Goal: Task Accomplishment & Management: Manage account settings

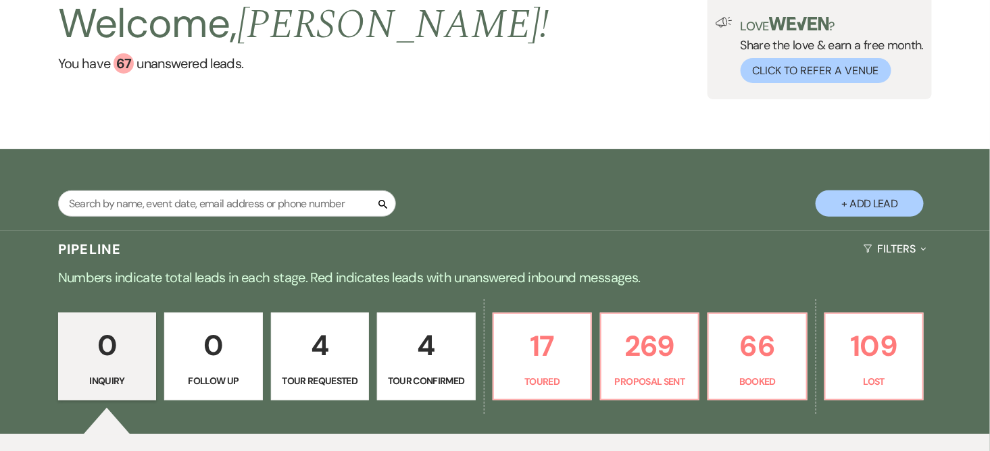
scroll to position [213, 0]
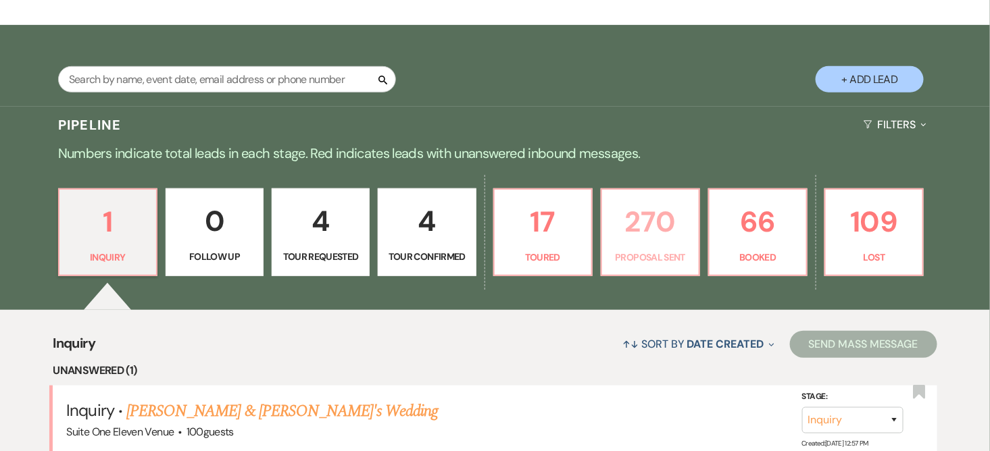
click at [642, 224] on p "270" at bounding box center [650, 221] width 80 height 45
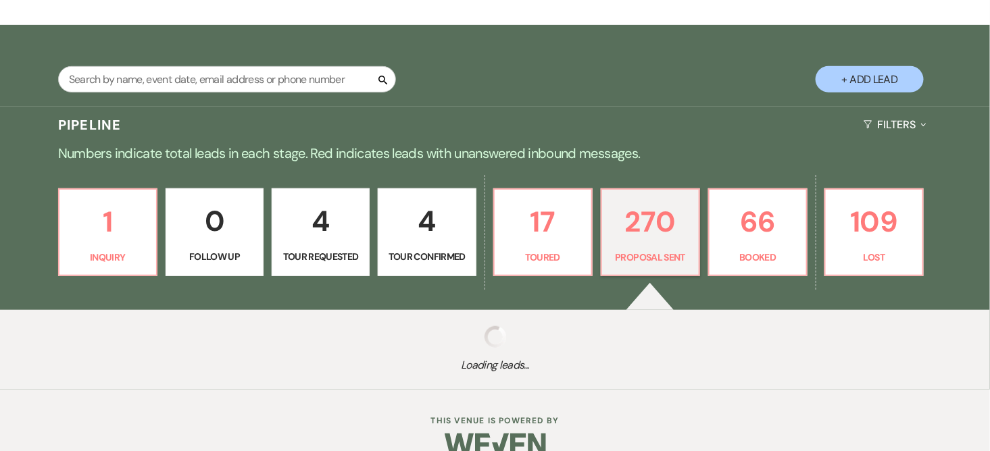
select select "6"
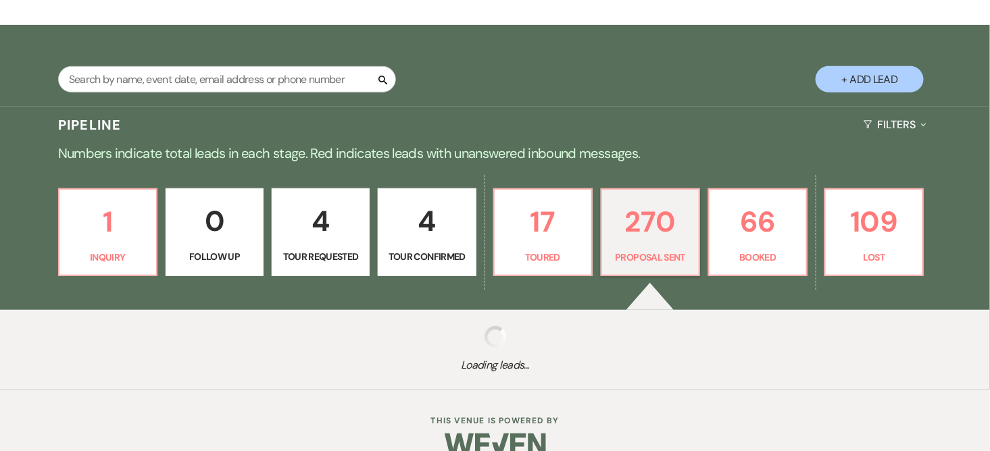
select select "6"
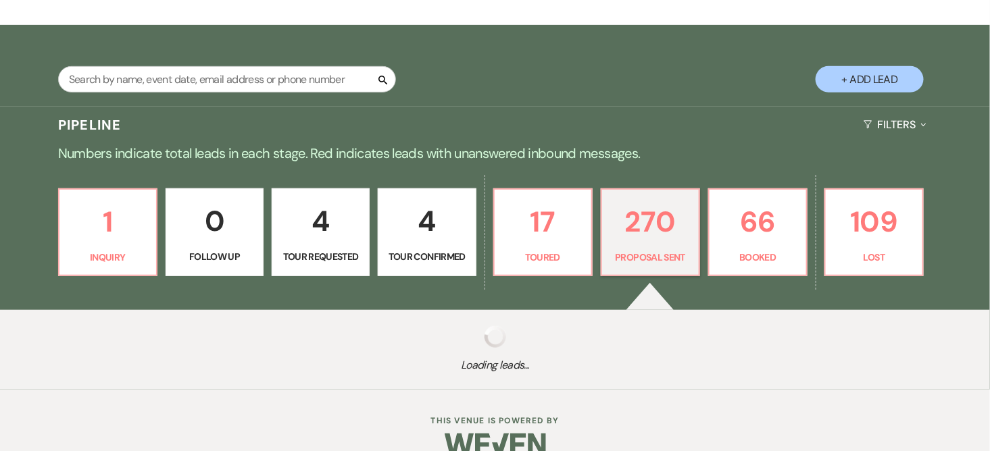
select select "6"
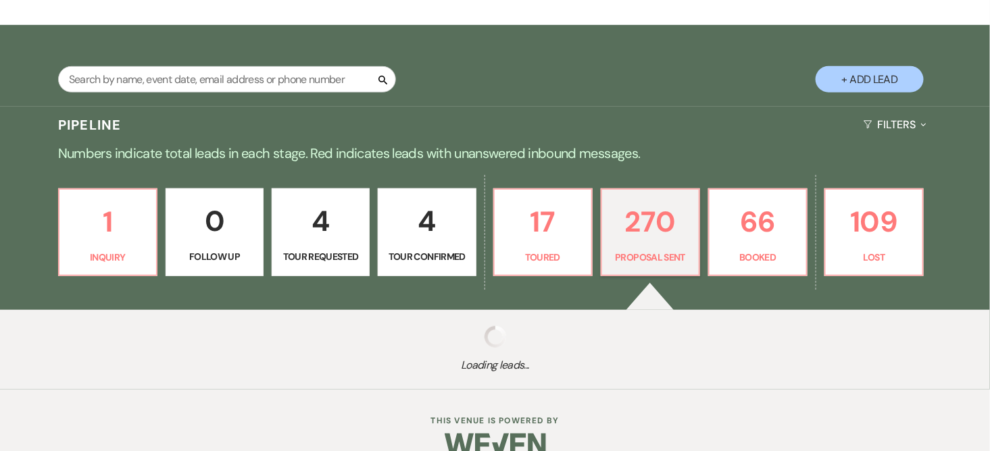
select select "6"
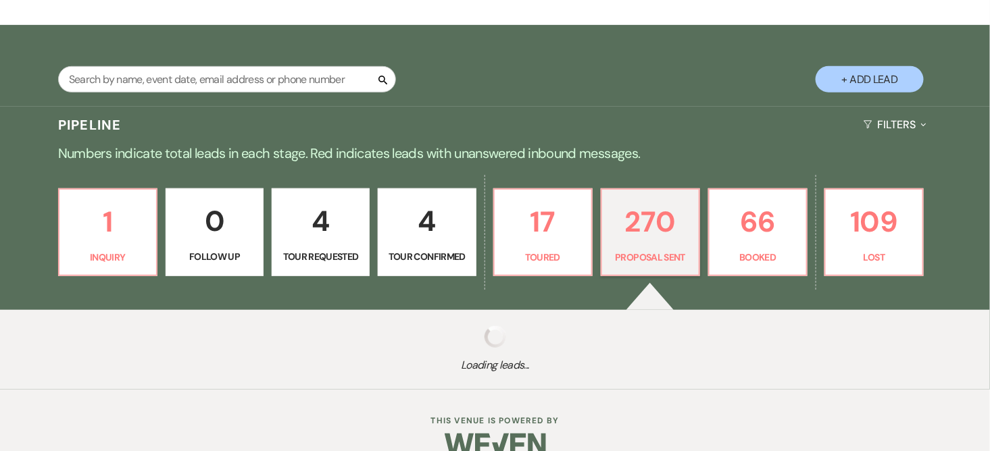
select select "6"
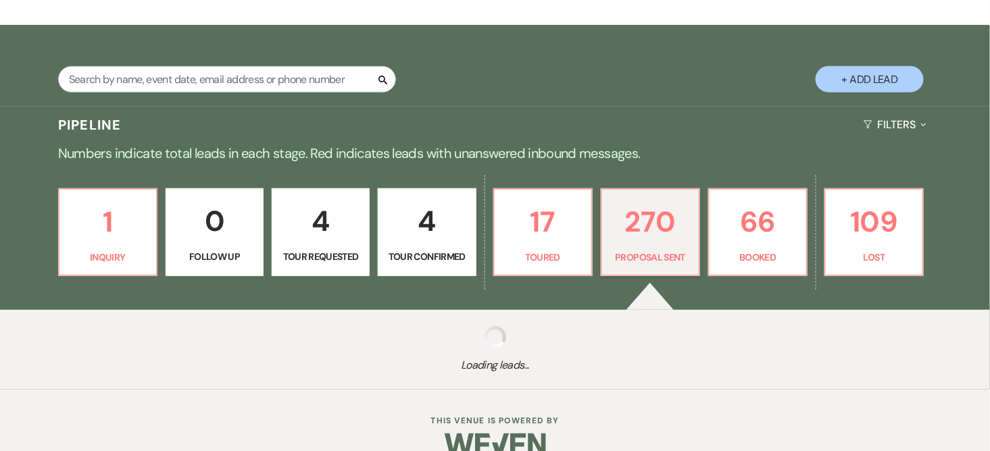
select select "6"
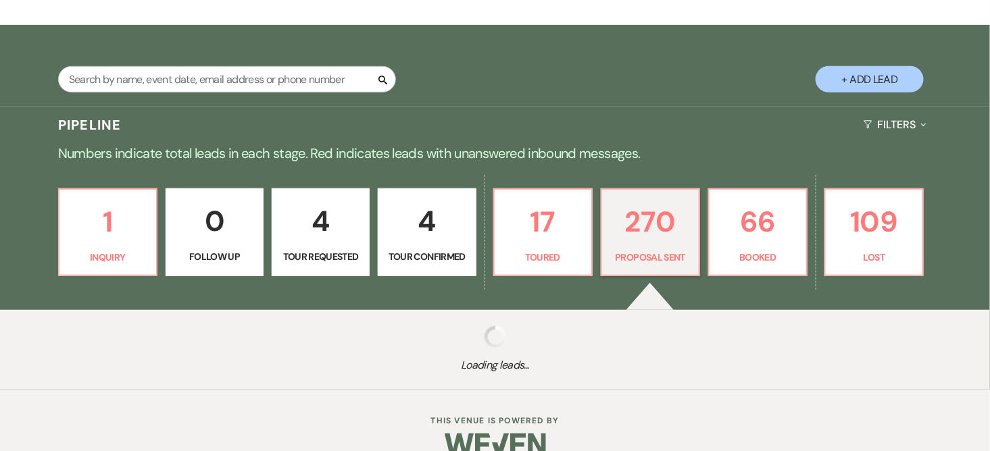
select select "6"
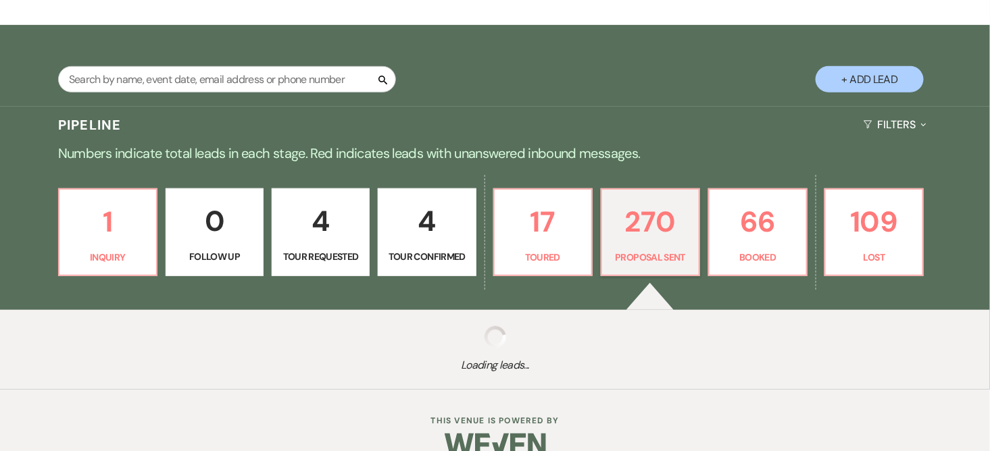
select select "6"
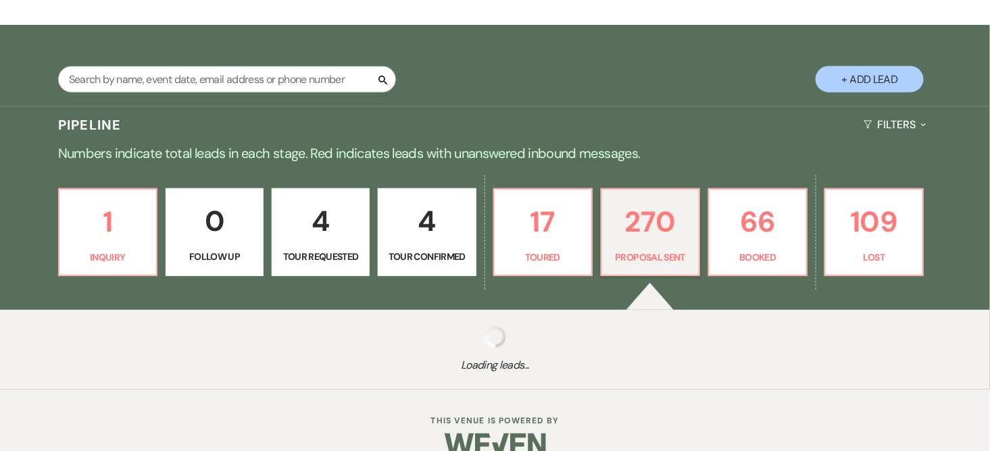
select select "6"
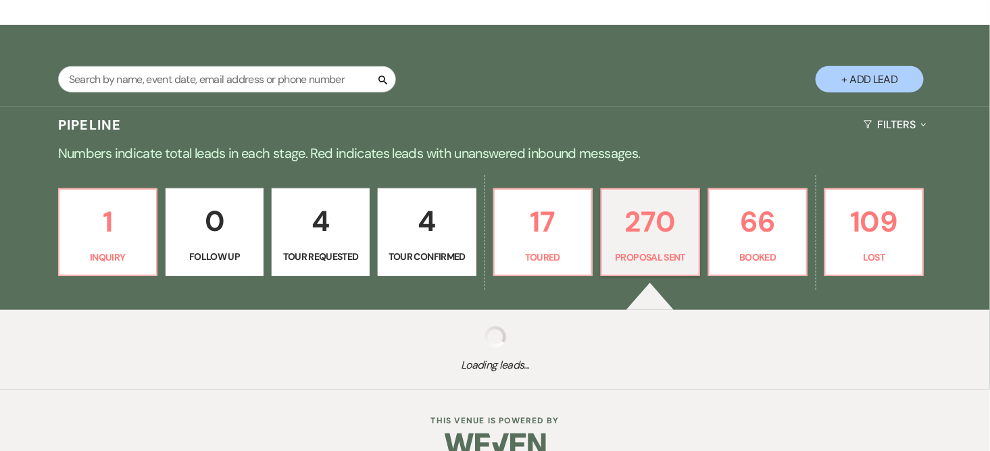
select select "6"
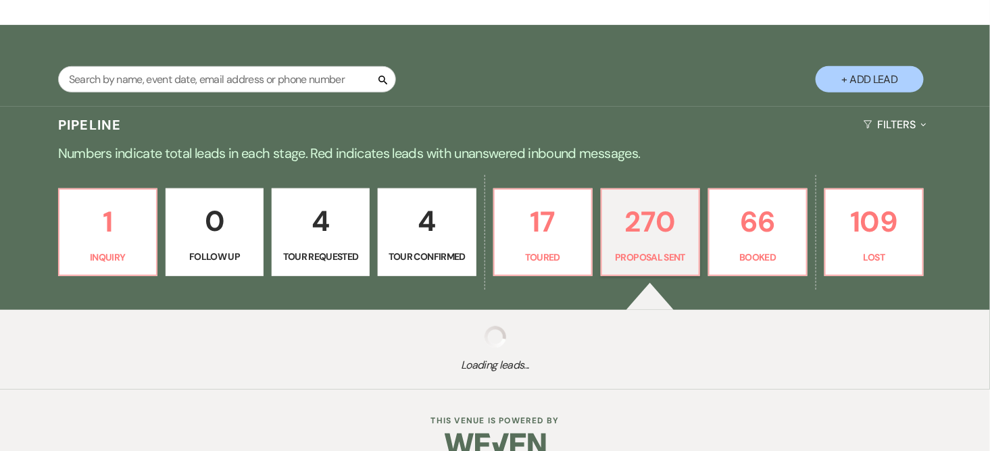
select select "6"
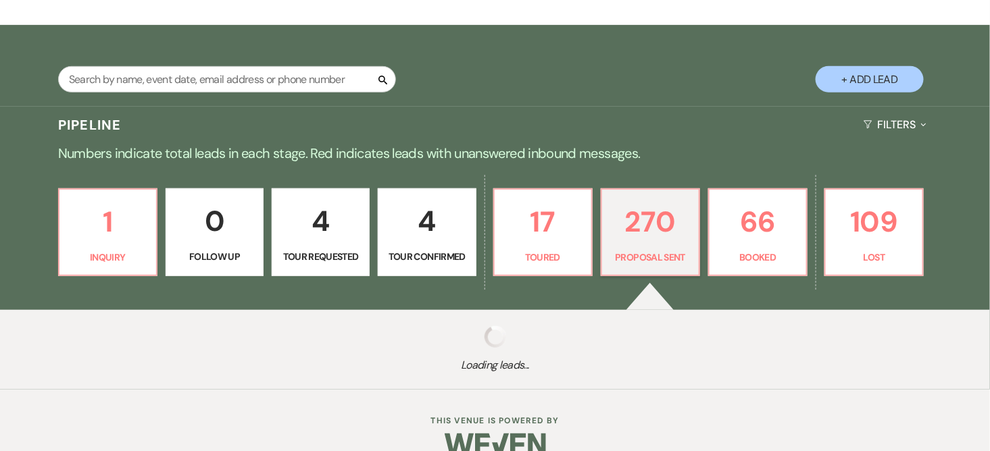
select select "6"
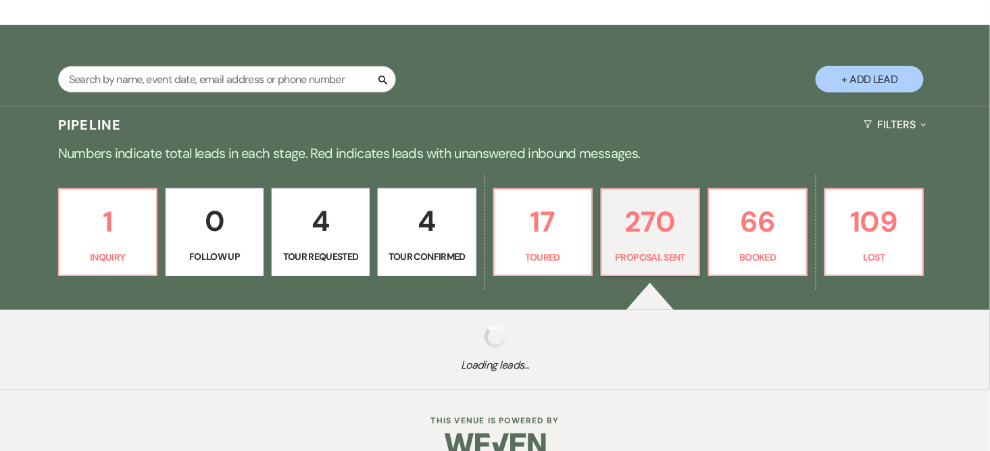
select select "6"
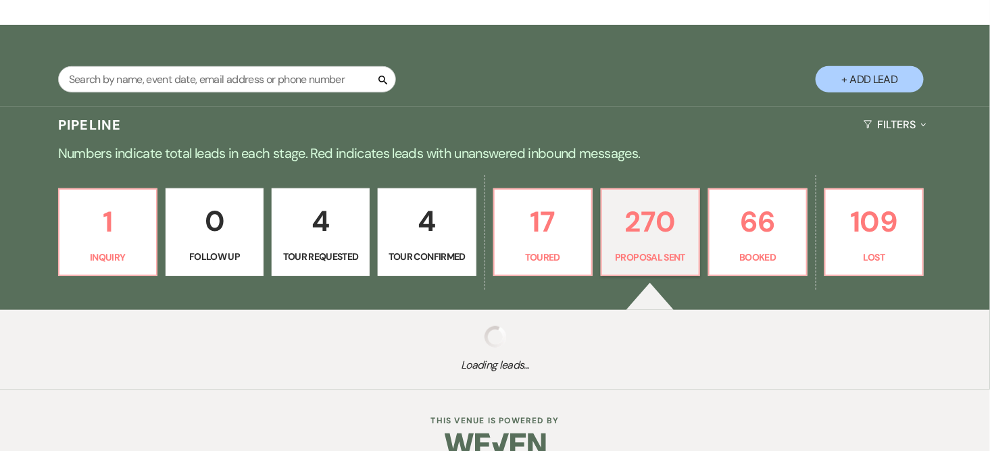
select select "6"
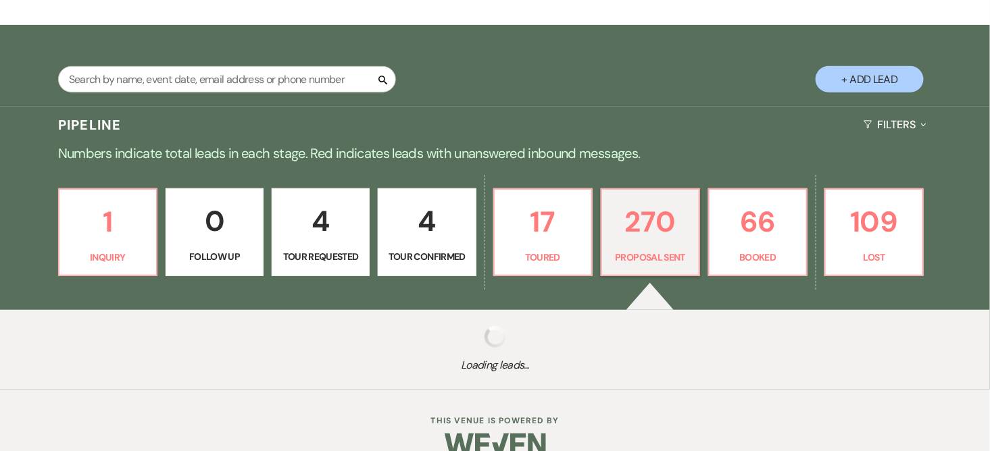
select select "6"
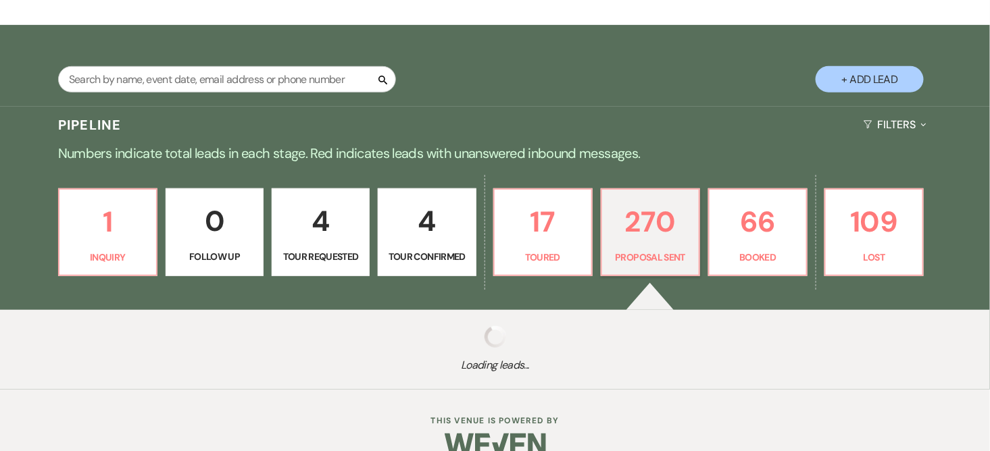
select select "6"
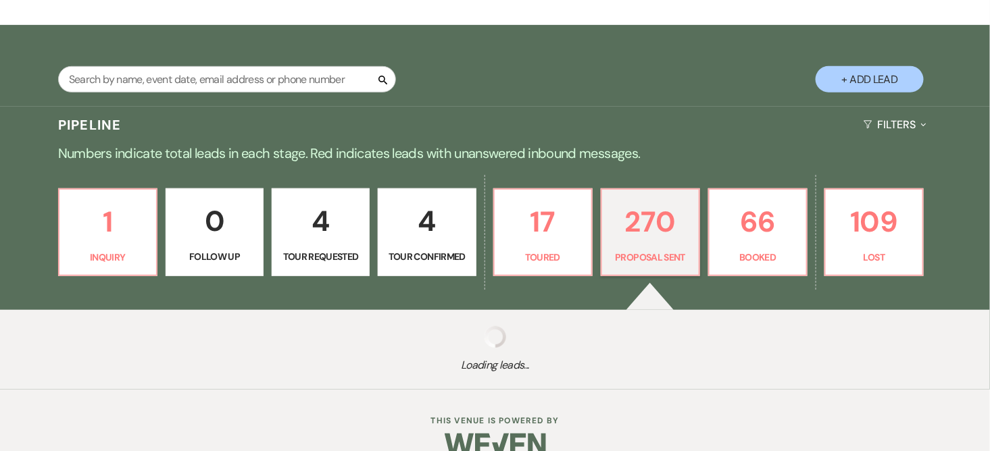
select select "6"
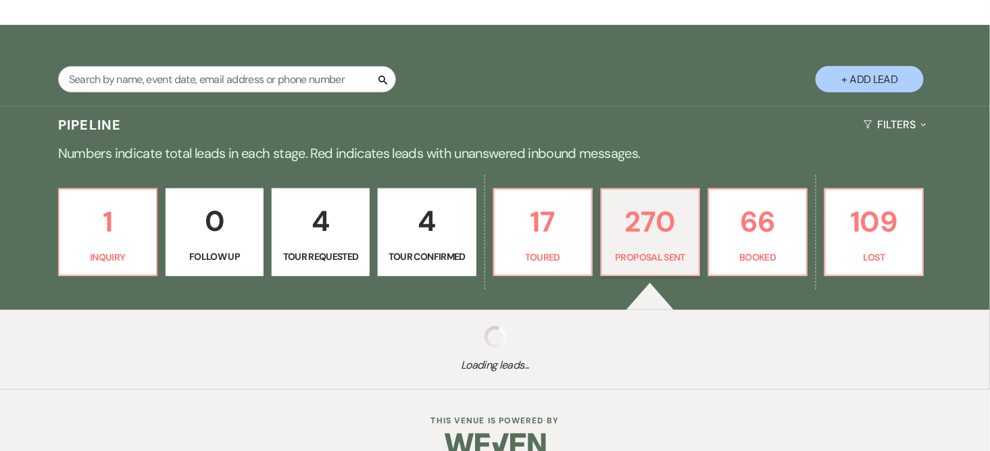
select select "6"
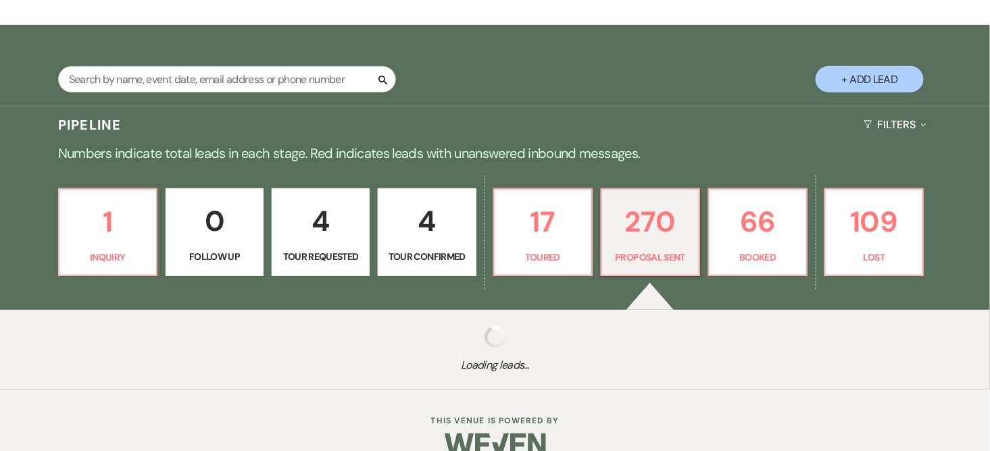
select select "6"
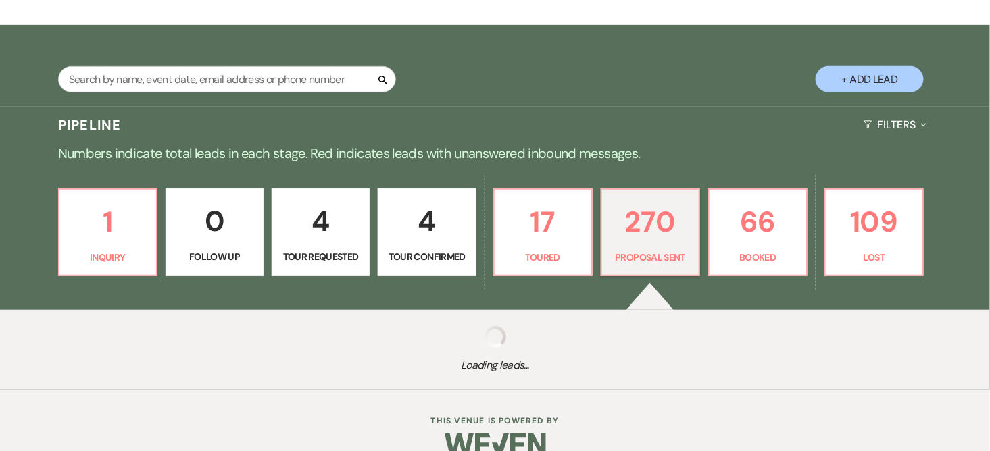
select select "6"
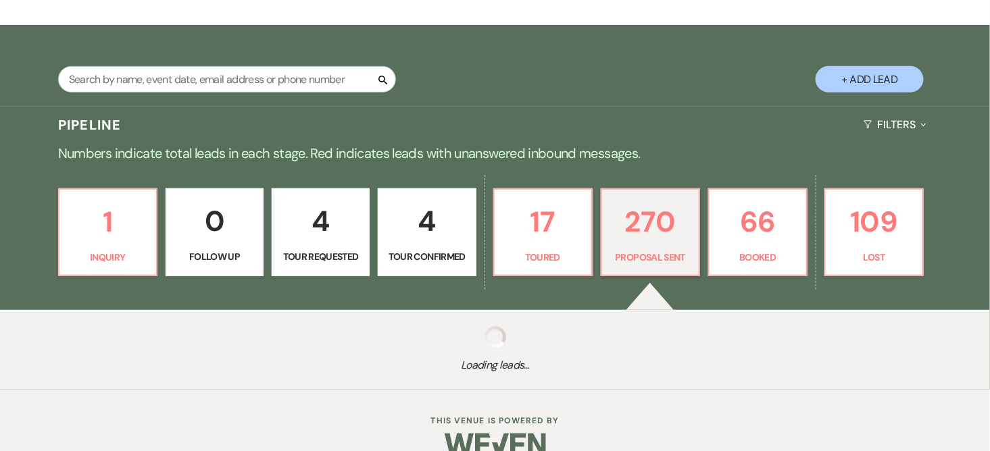
select select "6"
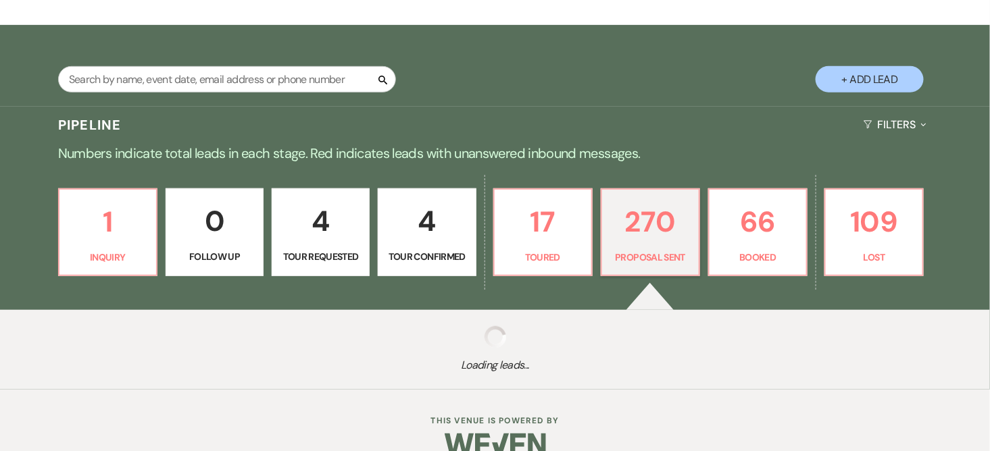
select select "6"
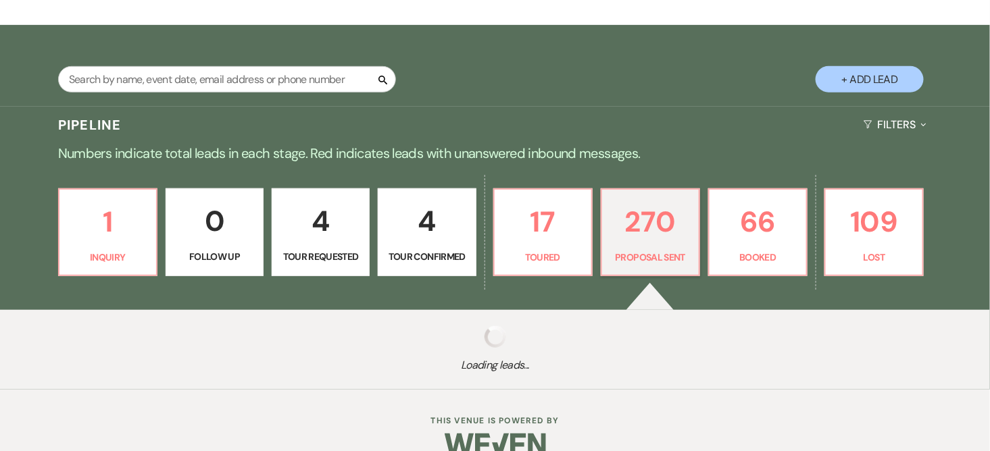
select select "6"
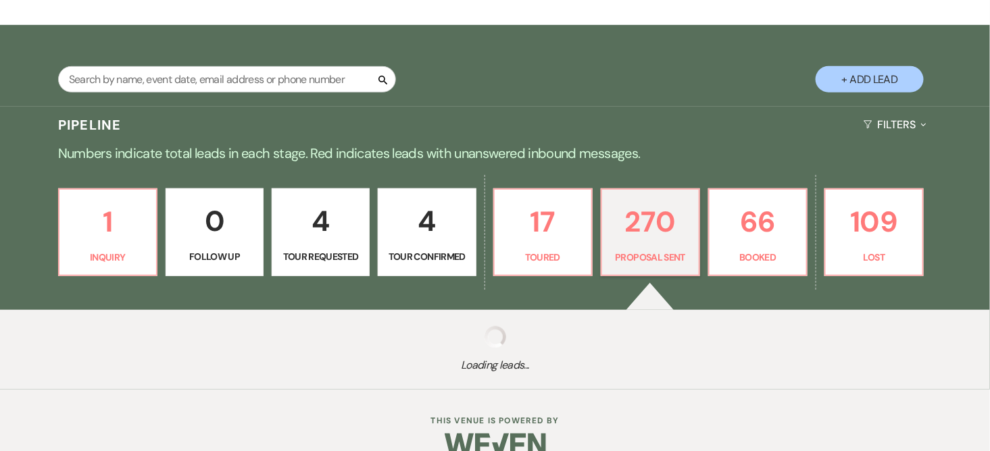
select select "6"
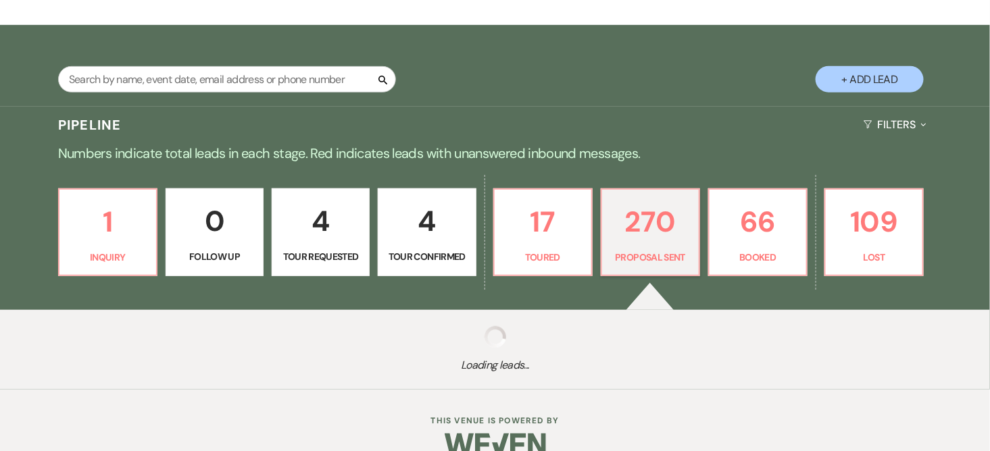
select select "6"
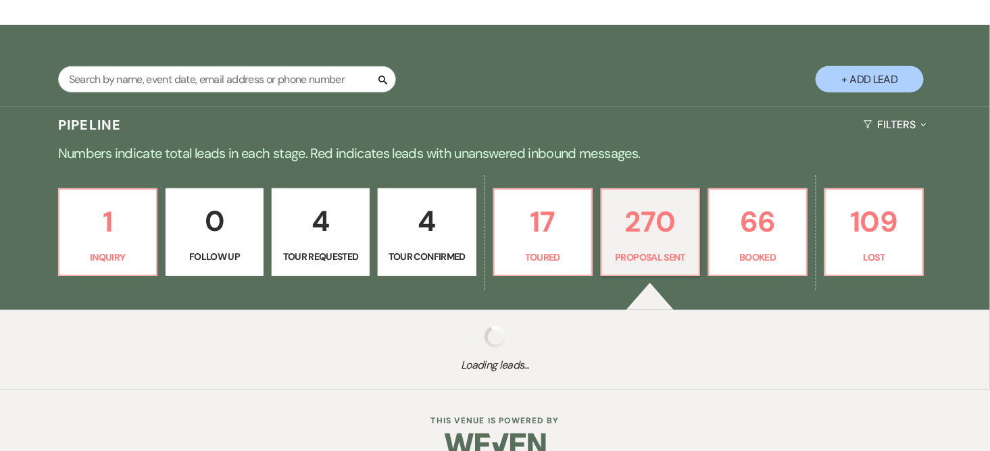
select select "6"
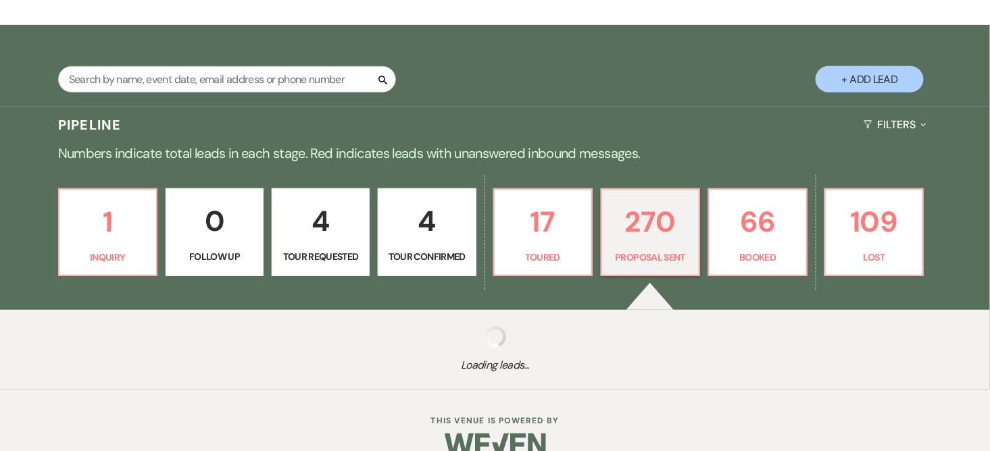
select select "6"
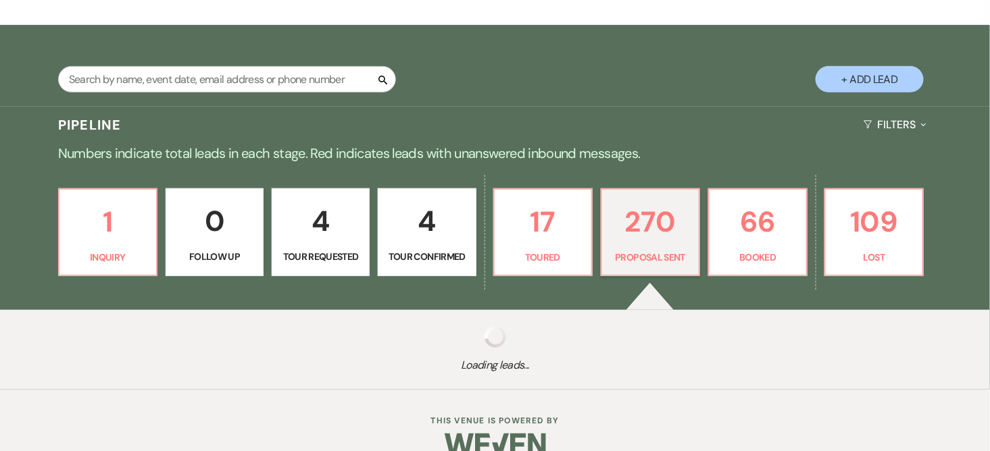
select select "6"
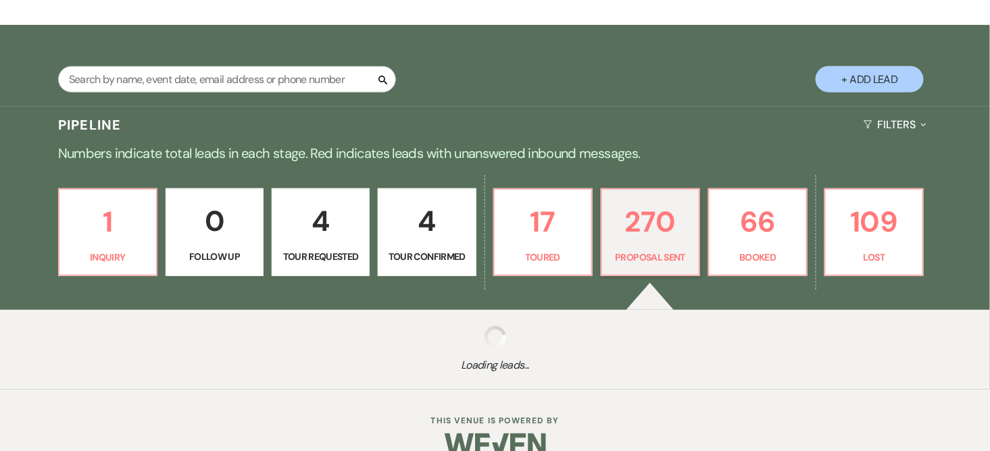
select select "6"
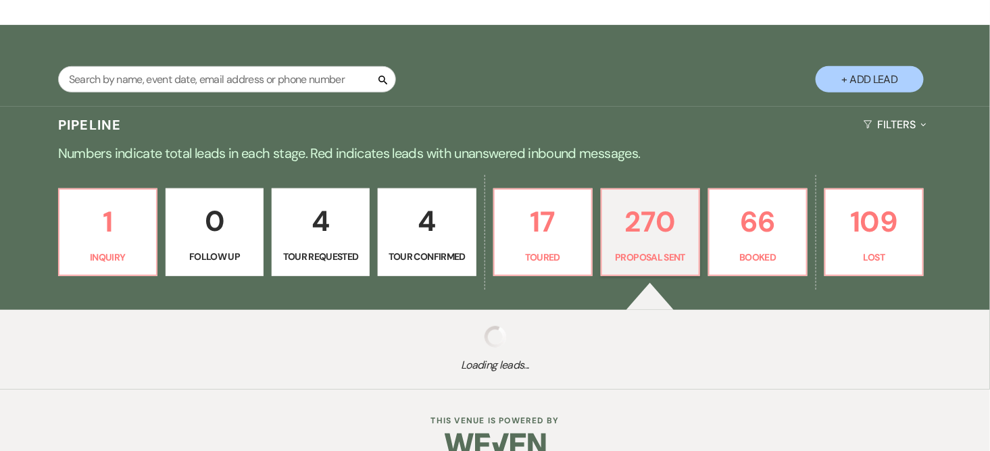
select select "6"
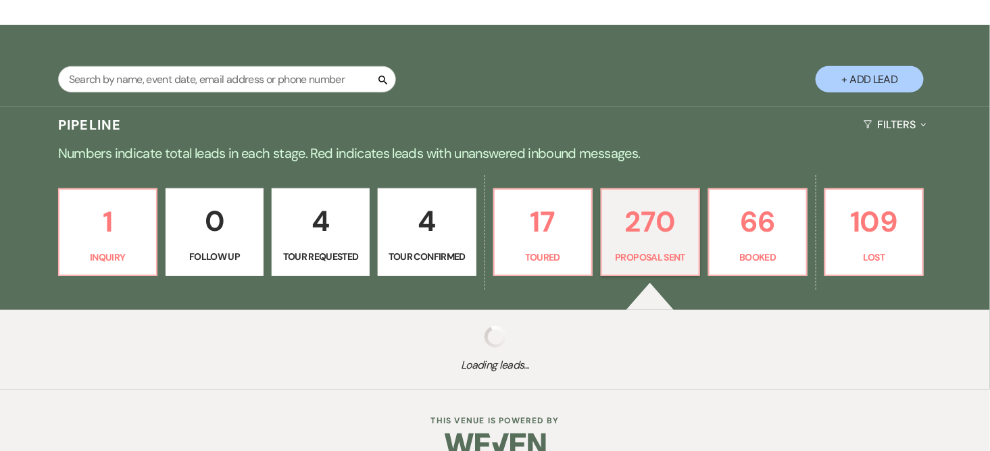
select select "6"
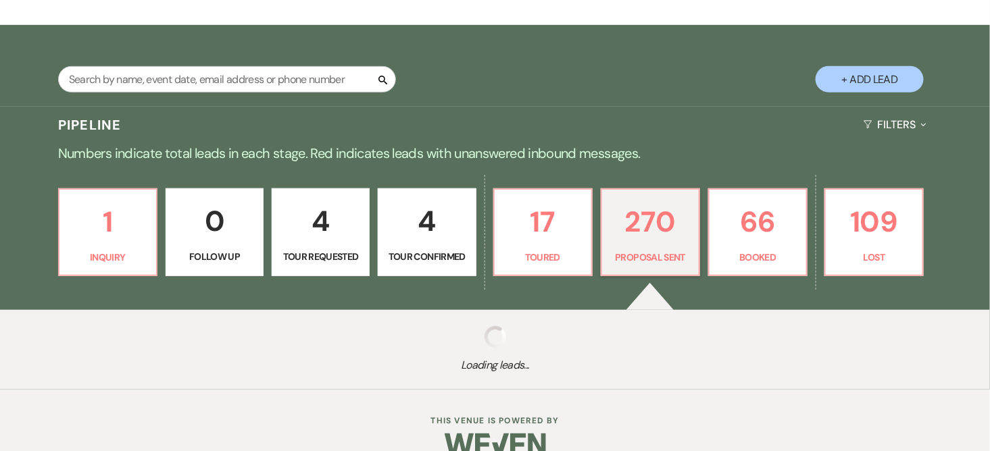
select select "6"
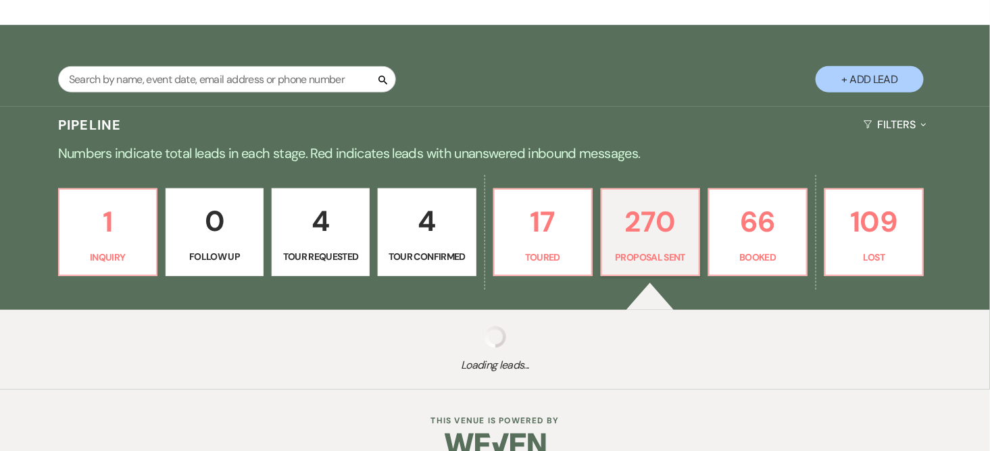
select select "6"
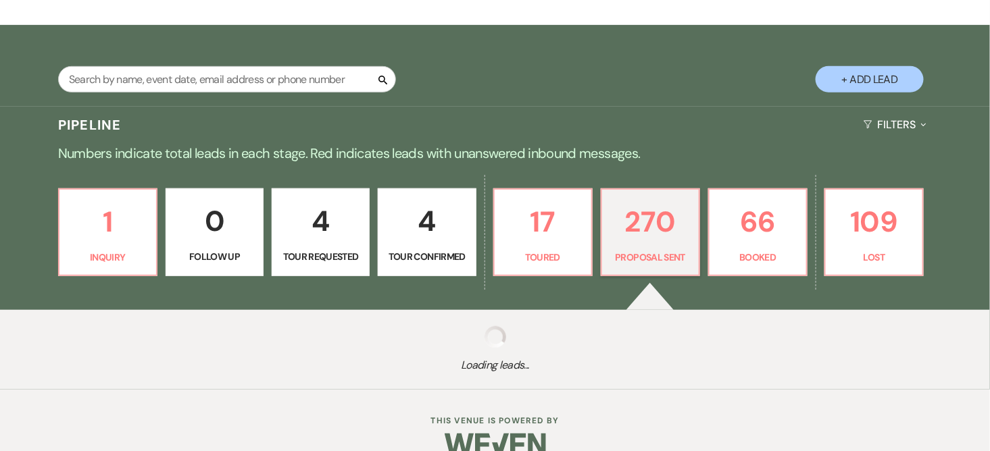
select select "6"
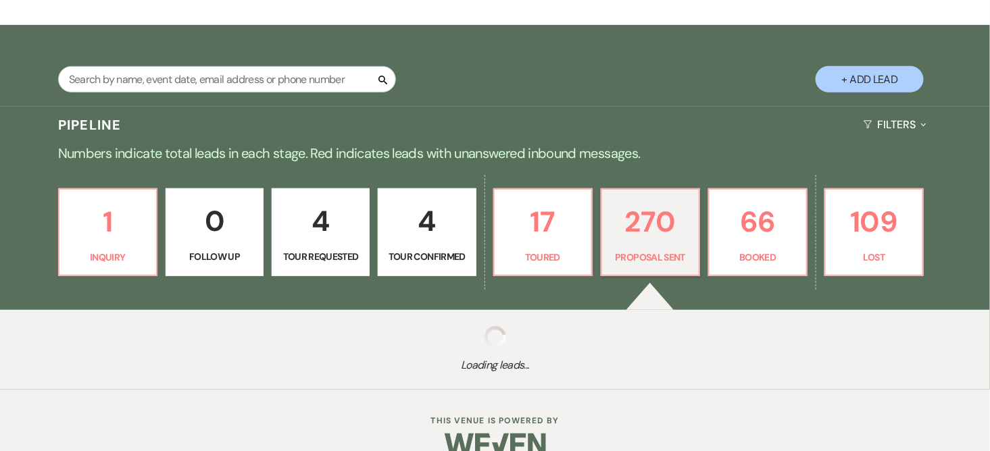
select select "6"
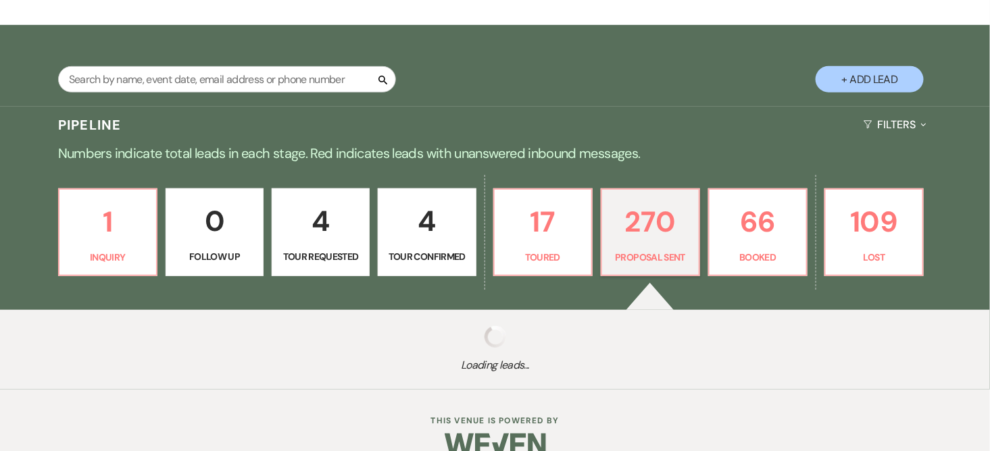
select select "6"
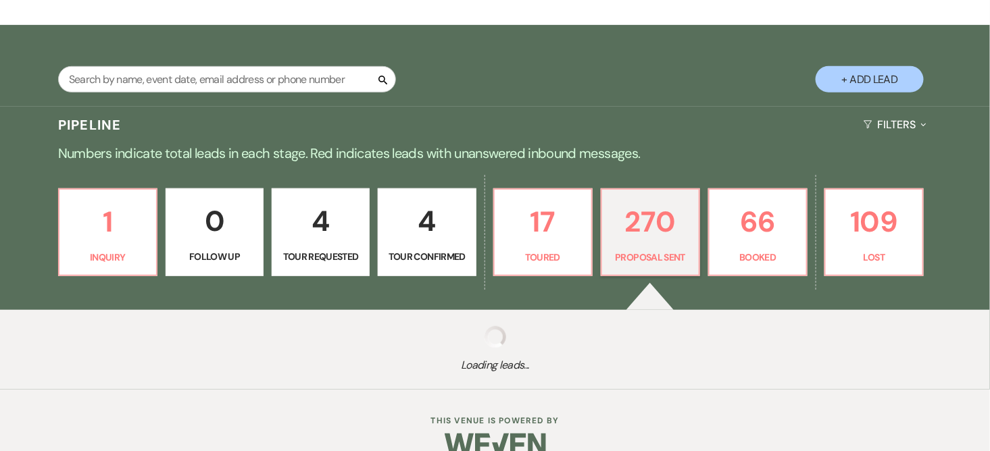
select select "6"
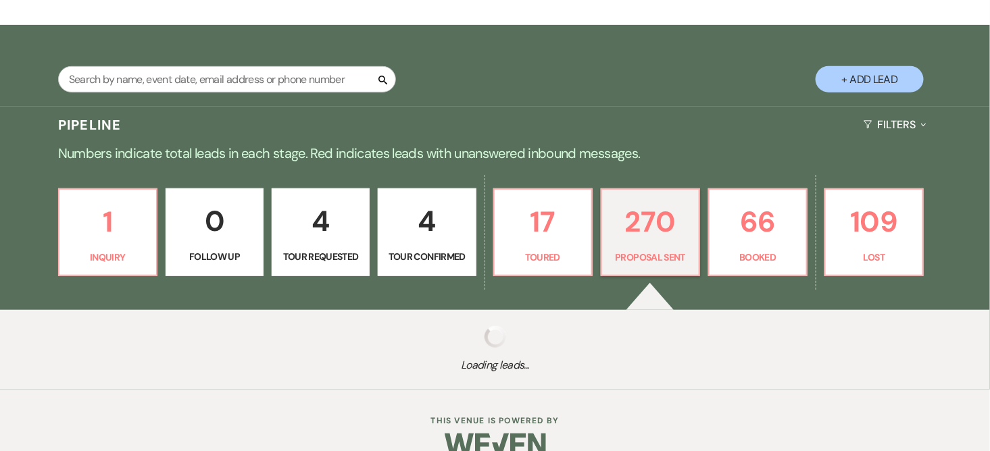
select select "6"
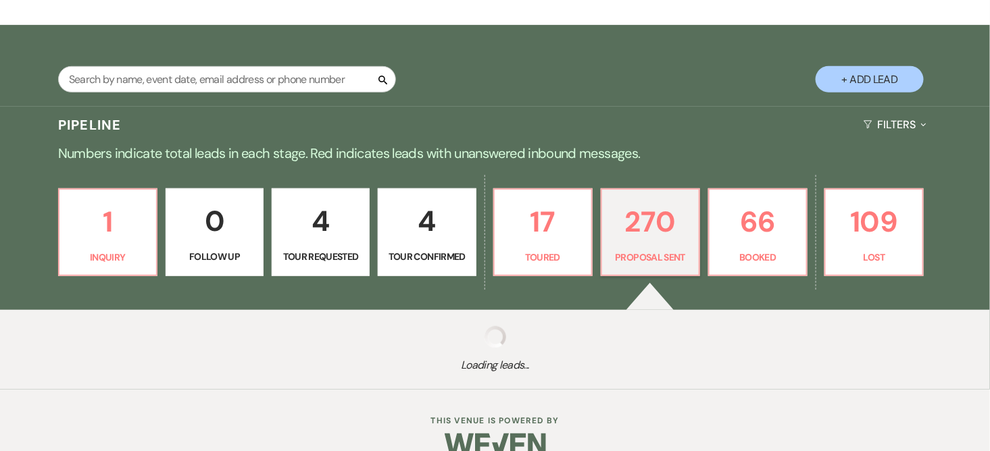
select select "6"
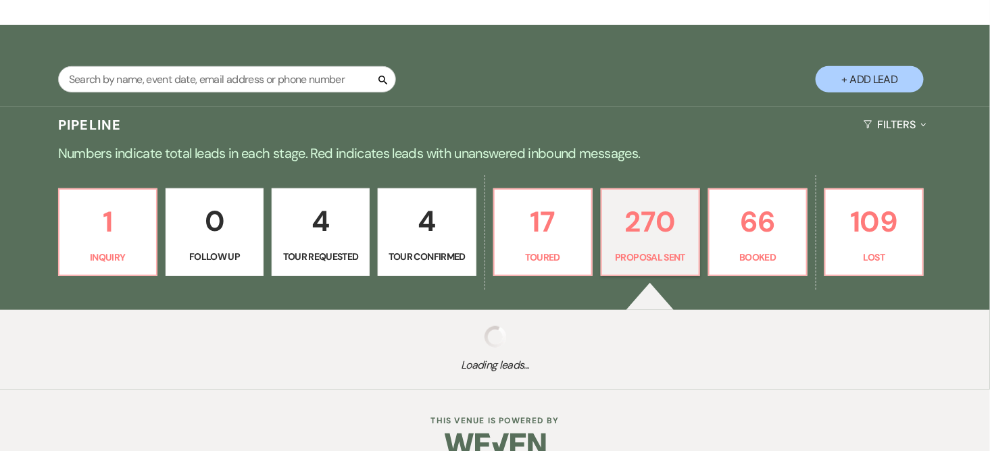
select select "6"
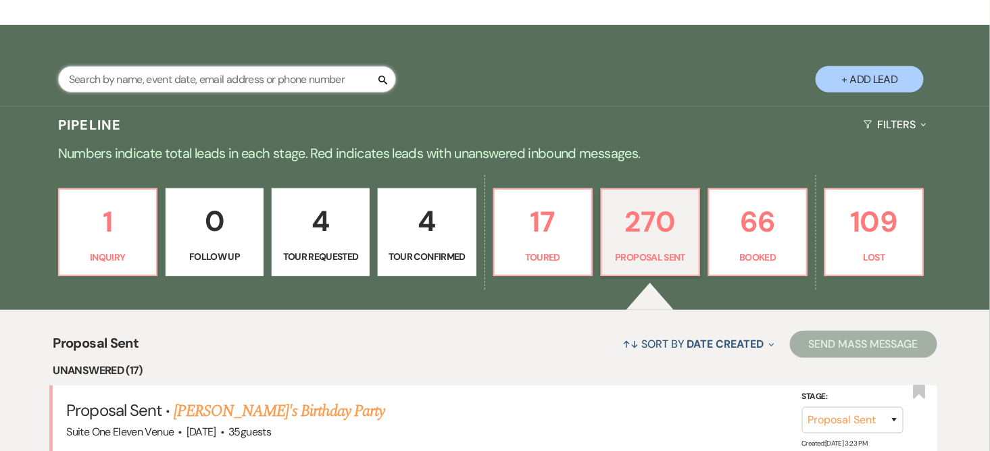
click at [304, 76] on input "text" at bounding box center [227, 79] width 338 height 26
click at [454, 59] on div "Search + Add Lead" at bounding box center [495, 68] width 973 height 72
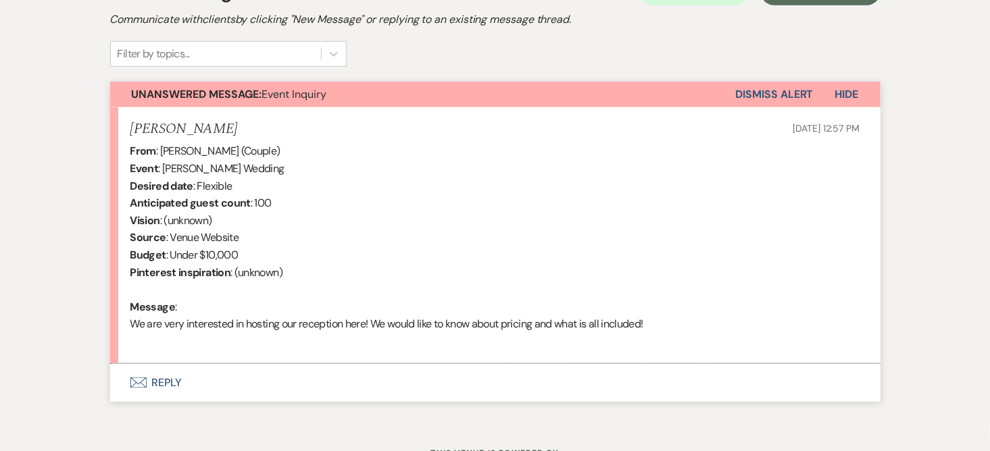
click at [160, 376] on button "Envelope Reply" at bounding box center [495, 383] width 770 height 38
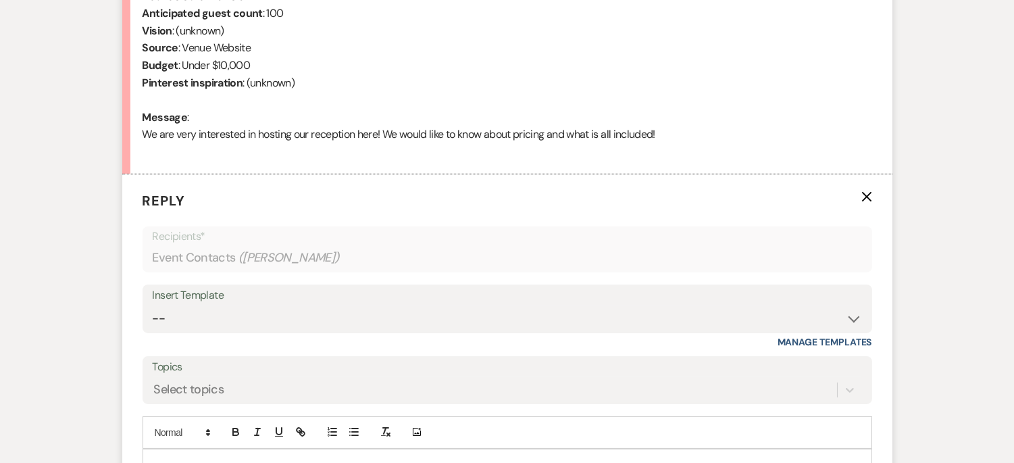
scroll to position [633, 0]
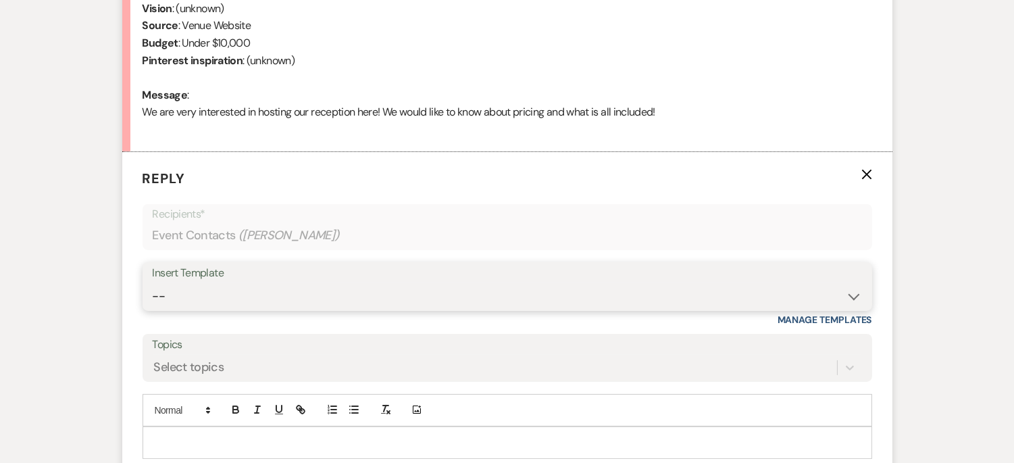
click at [642, 286] on select "-- Weven Planning Portal Introduction (Booked Events) Initial Inquiry Response …" at bounding box center [507, 296] width 709 height 26
select select "2840"
click at [153, 283] on select "-- Weven Planning Portal Introduction (Booked Events) Initial Inquiry Response …" at bounding box center [507, 296] width 709 height 26
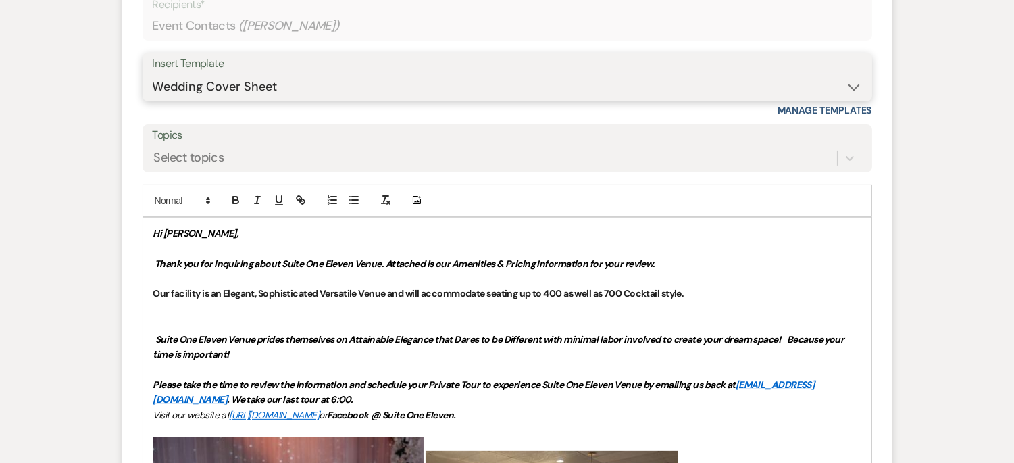
scroll to position [867, 0]
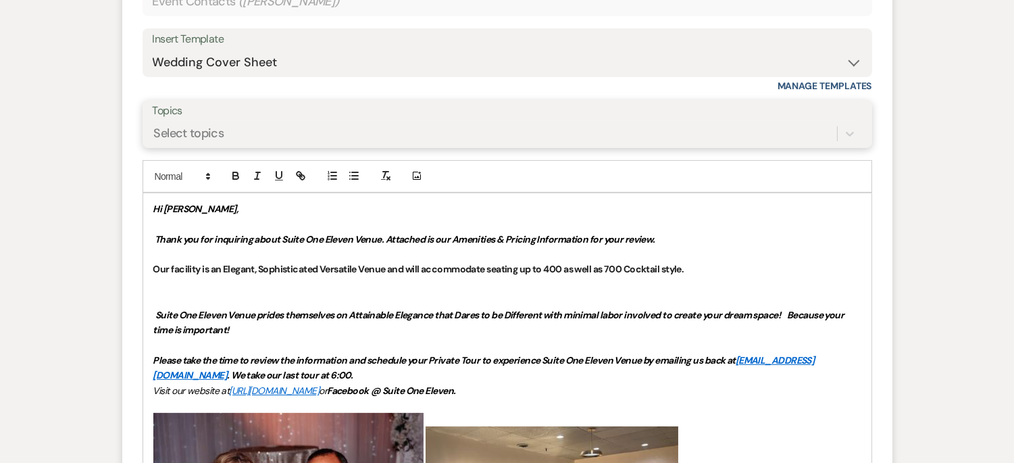
click at [681, 125] on div "Select topics" at bounding box center [495, 134] width 684 height 24
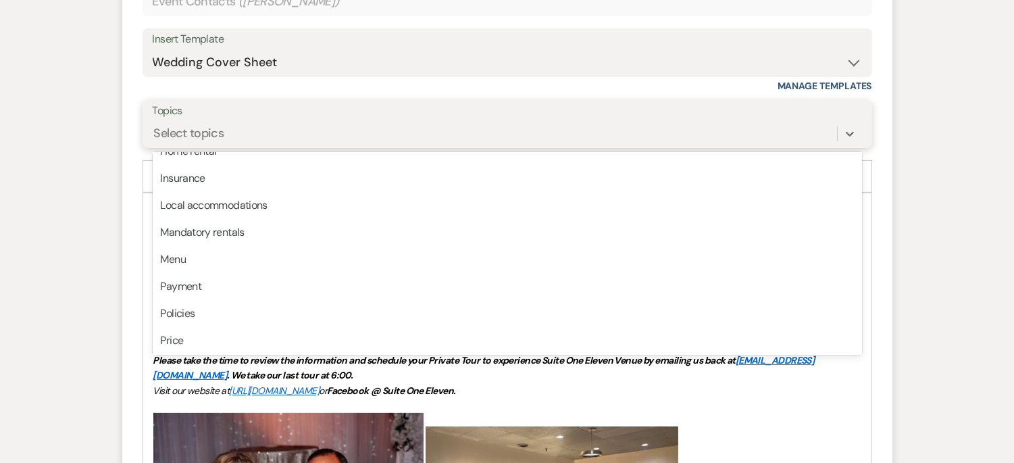
scroll to position [242, 0]
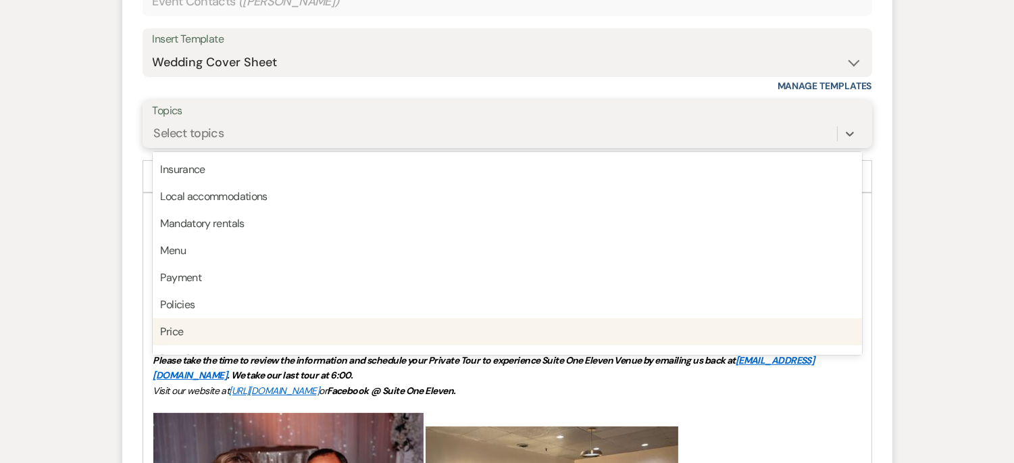
click at [353, 328] on div "Price" at bounding box center [507, 331] width 709 height 27
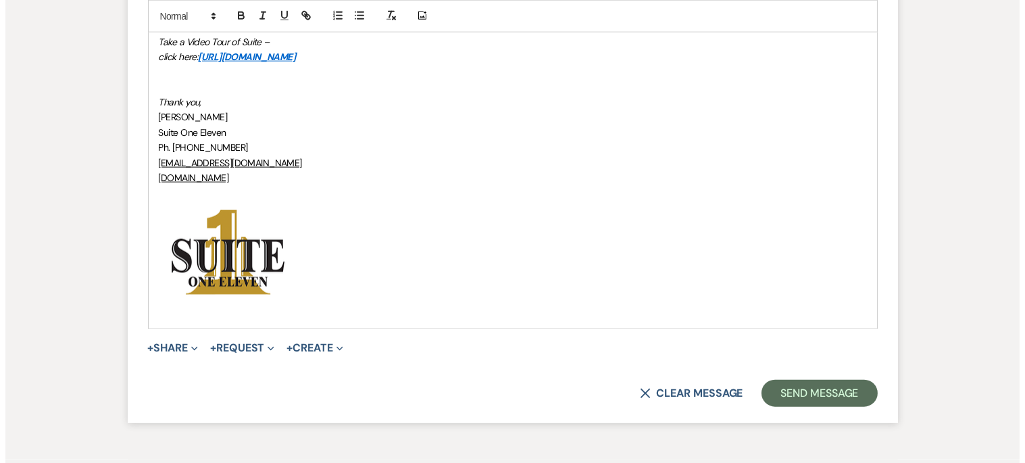
scroll to position [2891, 0]
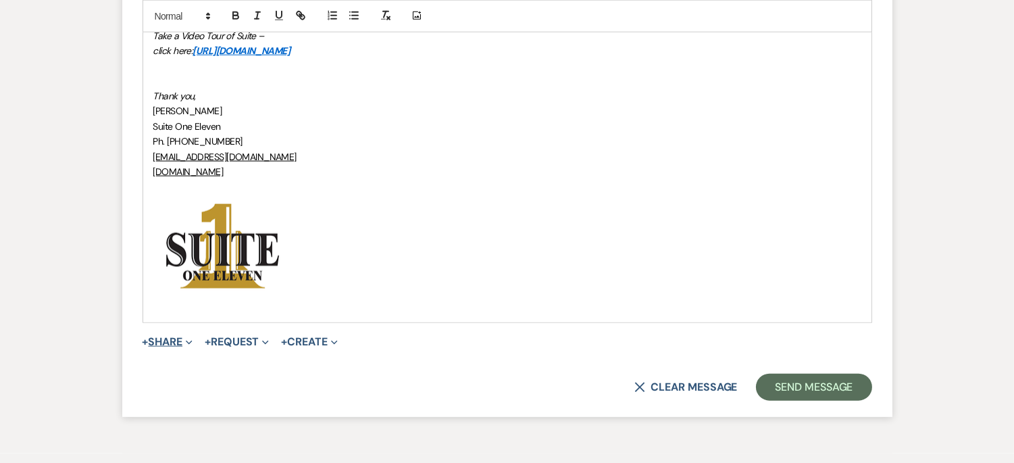
click at [180, 338] on button "+ Share Expand" at bounding box center [168, 341] width 51 height 11
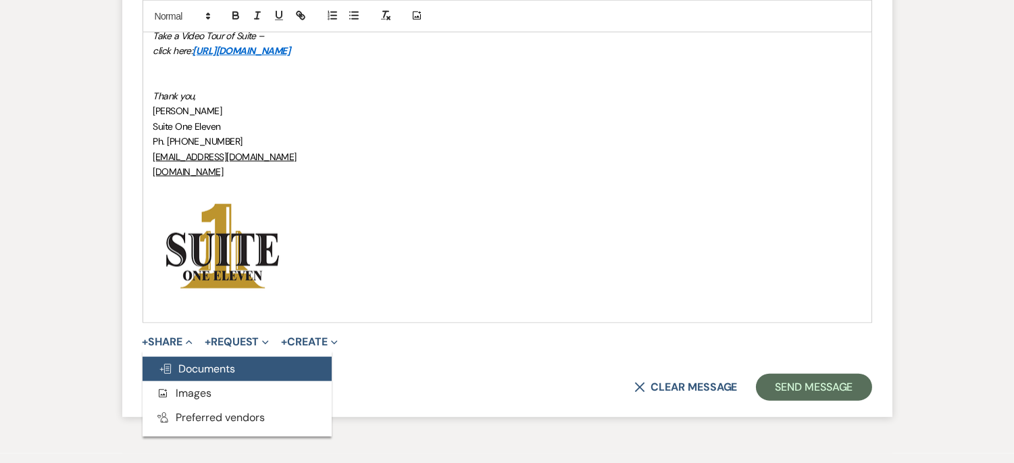
click at [188, 367] on span "Doc Upload Documents" at bounding box center [197, 368] width 77 height 14
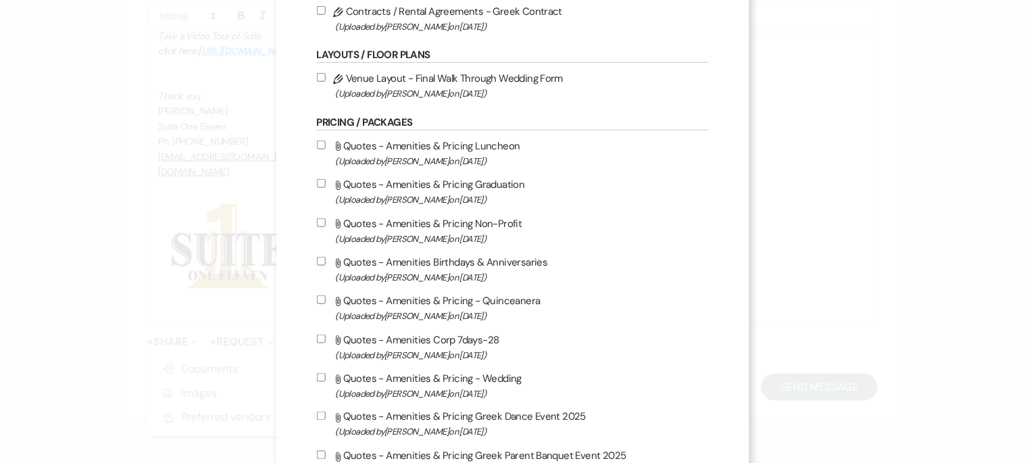
scroll to position [247, 0]
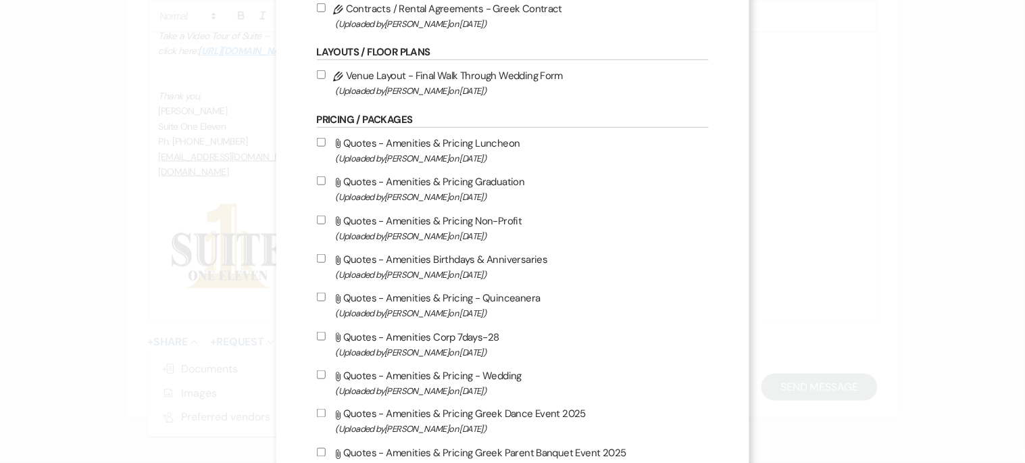
click at [317, 370] on input "Attach File Quotes - Amenities & Pricing - Wedding (Uploaded by Susan Coffey on…" at bounding box center [321, 374] width 9 height 9
checkbox input "true"
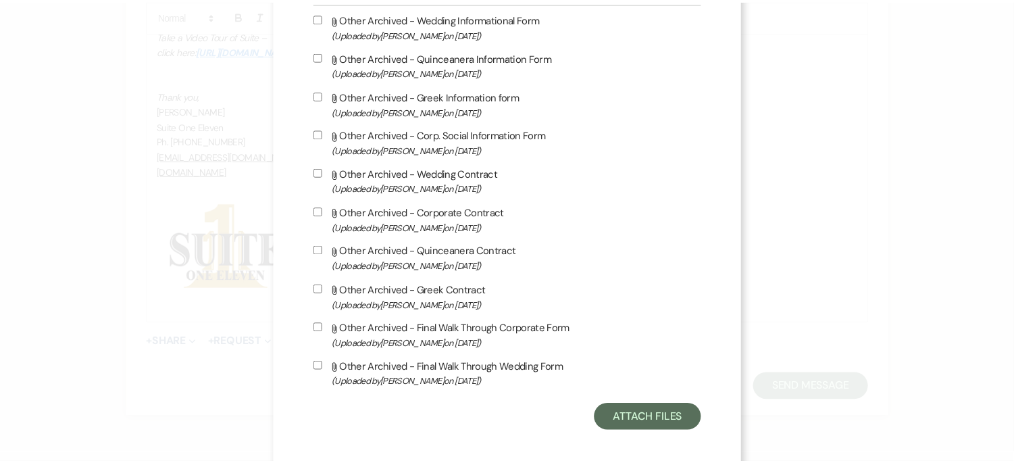
scroll to position [1129, 0]
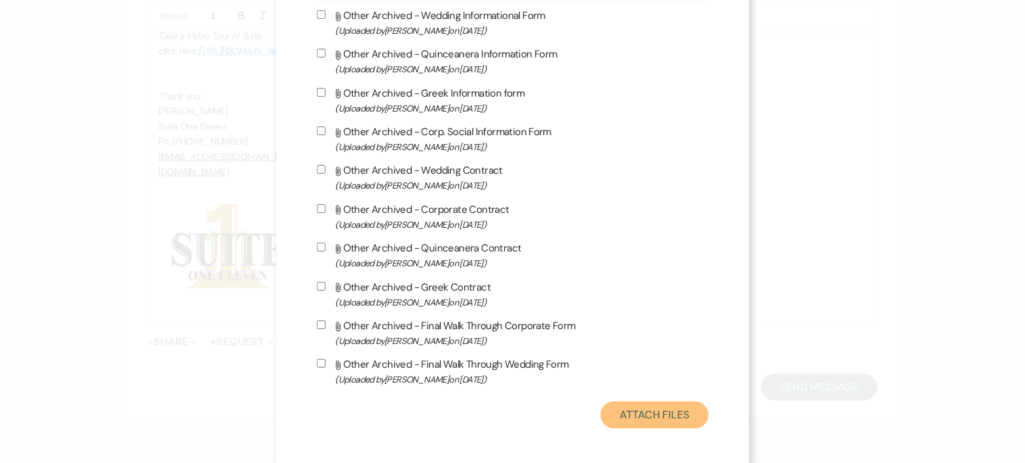
click at [632, 414] on button "Attach Files" at bounding box center [654, 414] width 107 height 27
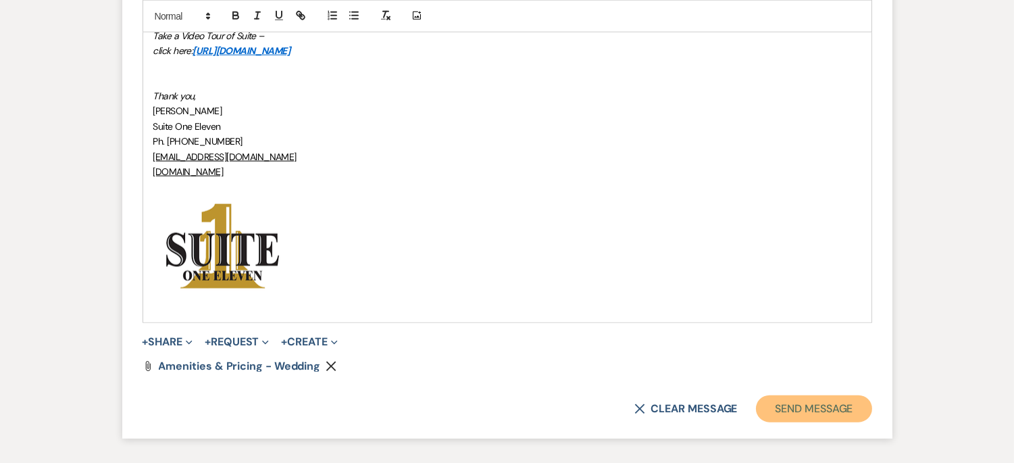
click at [789, 404] on button "Send Message" at bounding box center [814, 408] width 116 height 27
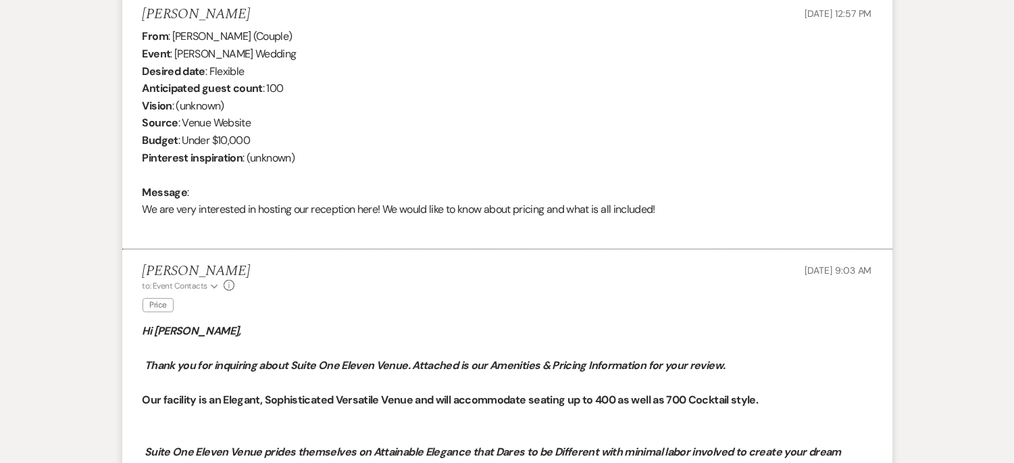
scroll to position [0, 0]
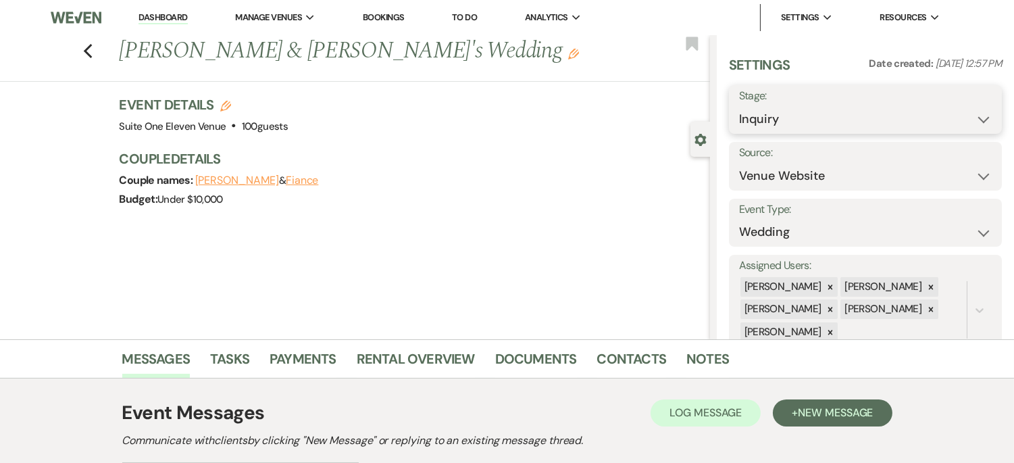
click at [954, 109] on select "Inquiry Follow Up Tour Requested Tour Confirmed Toured Proposal Sent Booked Lost" at bounding box center [865, 119] width 253 height 26
select select "6"
click at [739, 106] on select "Inquiry Follow Up Tour Requested Tour Confirmed Toured Proposal Sent Booked Lost" at bounding box center [865, 119] width 253 height 26
click at [962, 109] on button "Save" at bounding box center [973, 109] width 57 height 27
click at [99, 43] on div "Previous Danyka Galvan & Fiance's Wedding Edit Bookmark" at bounding box center [351, 58] width 717 height 47
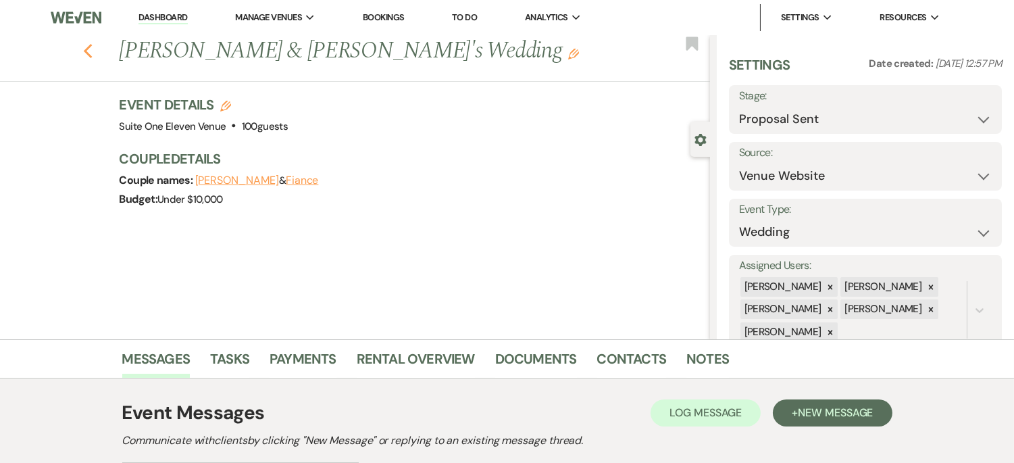
click at [93, 45] on icon "Previous" at bounding box center [88, 51] width 10 height 16
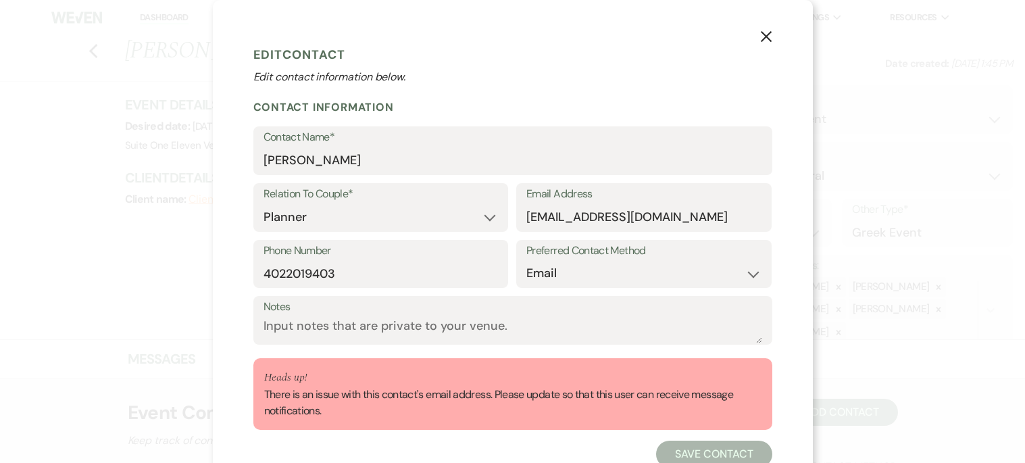
select select "2"
select select "email"
click at [544, 214] on input "phinuzgsocial@gmail.com" at bounding box center [643, 217] width 235 height 26
type input "phimuzgsocial@gmail.com"
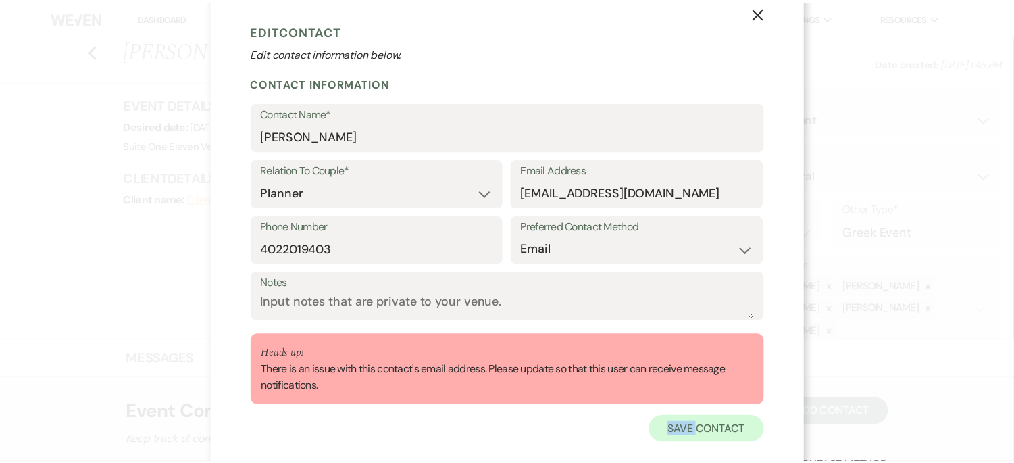
scroll to position [44, 0]
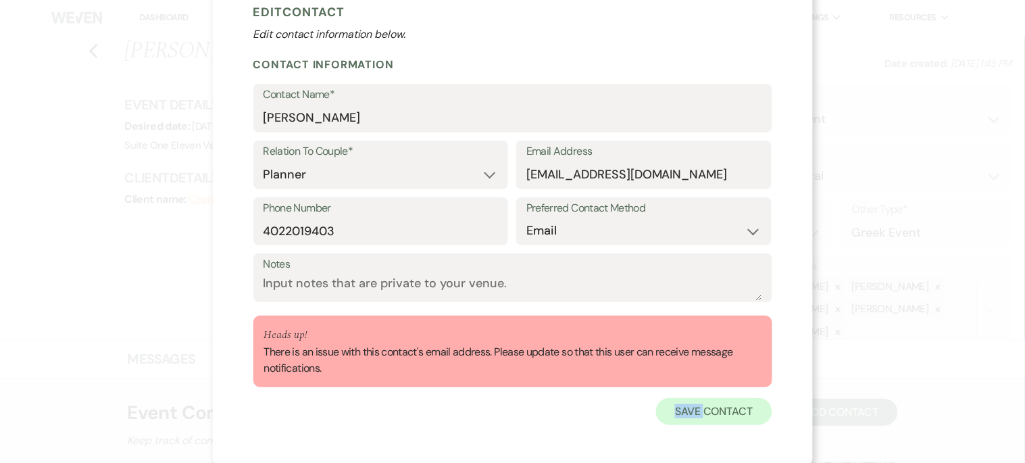
drag, startPoint x: 694, startPoint y: 416, endPoint x: 700, endPoint y: 449, distance: 33.7
click at [700, 449] on div "X Edit Contact Edit contact information below. Contact Information Contact Name…" at bounding box center [513, 211] width 600 height 508
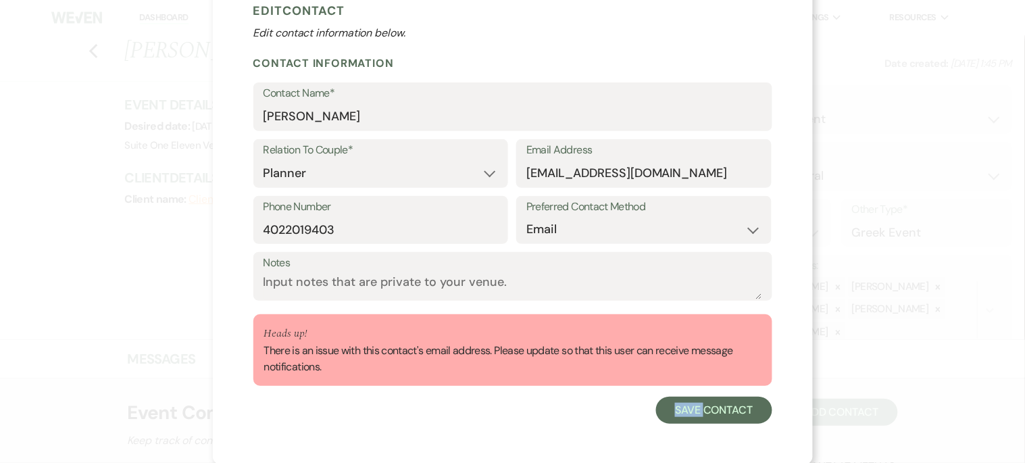
drag, startPoint x: 700, startPoint y: 449, endPoint x: 690, endPoint y: 436, distance: 16.9
click at [690, 436] on div "X Edit Contact Edit contact information below. Contact Information Contact Name…" at bounding box center [513, 210] width 600 height 508
click at [712, 402] on button "Save Contact" at bounding box center [714, 410] width 116 height 27
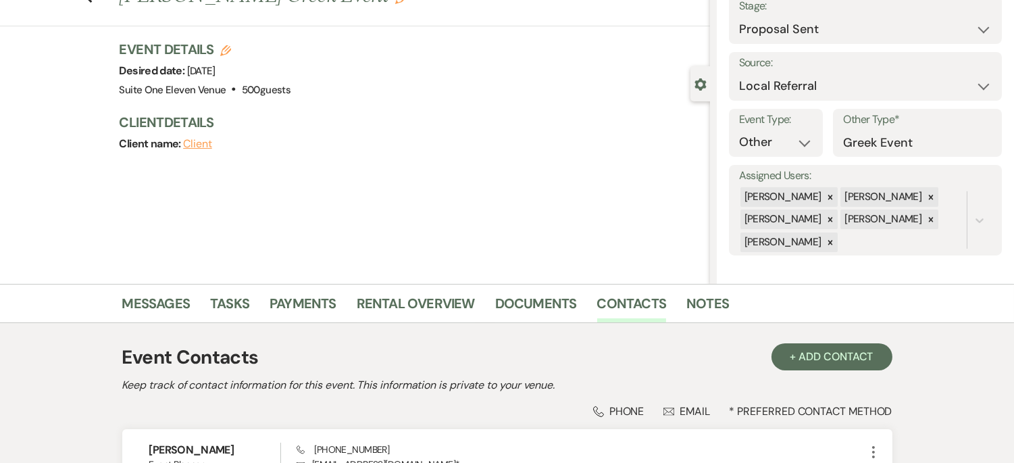
scroll to position [0, 0]
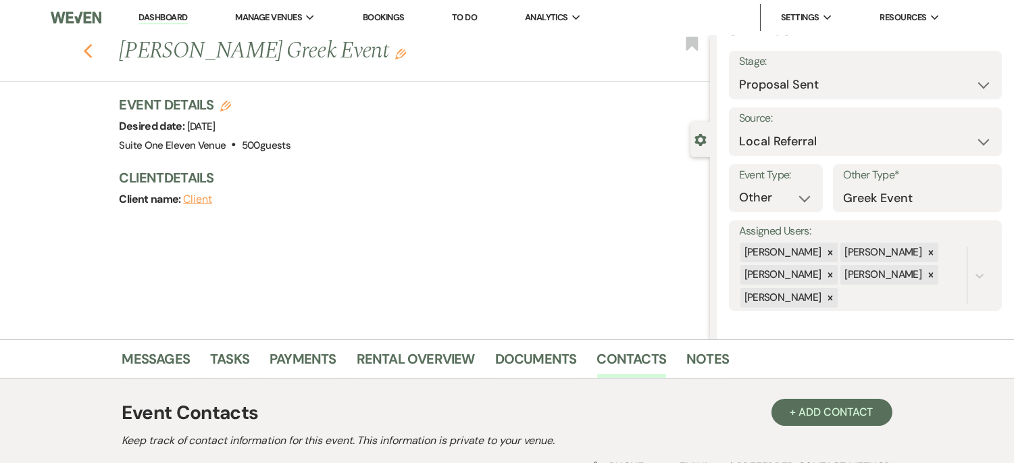
click at [93, 51] on icon "Previous" at bounding box center [88, 51] width 10 height 16
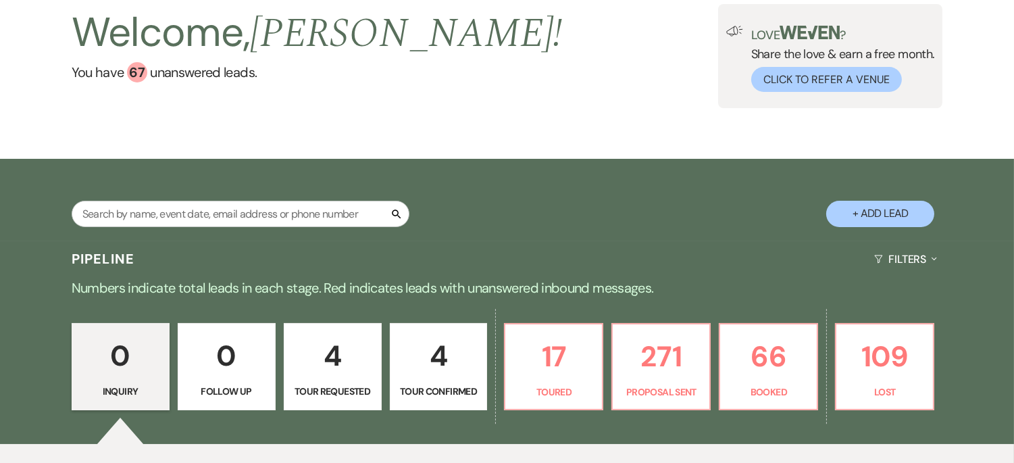
scroll to position [136, 0]
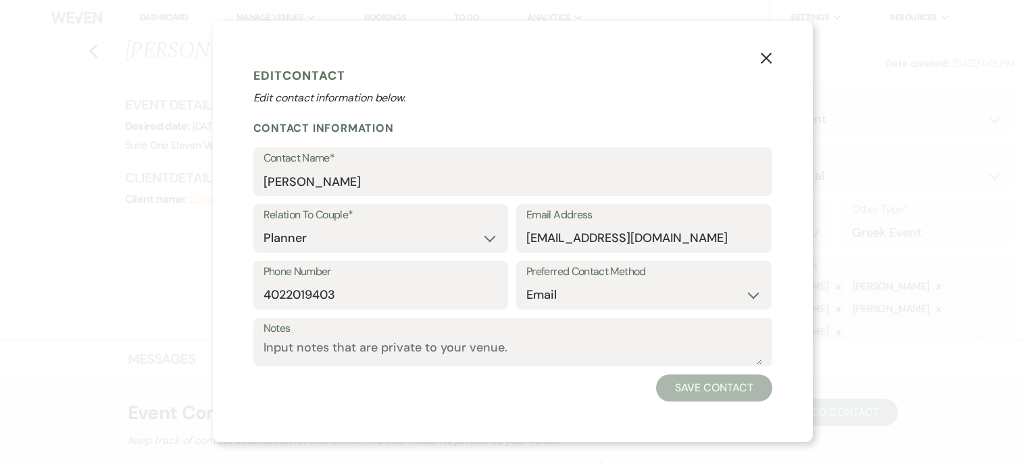
select select "2"
select select "email"
click at [698, 386] on button "Save Contact" at bounding box center [714, 387] width 116 height 27
select select "2"
select select "email"
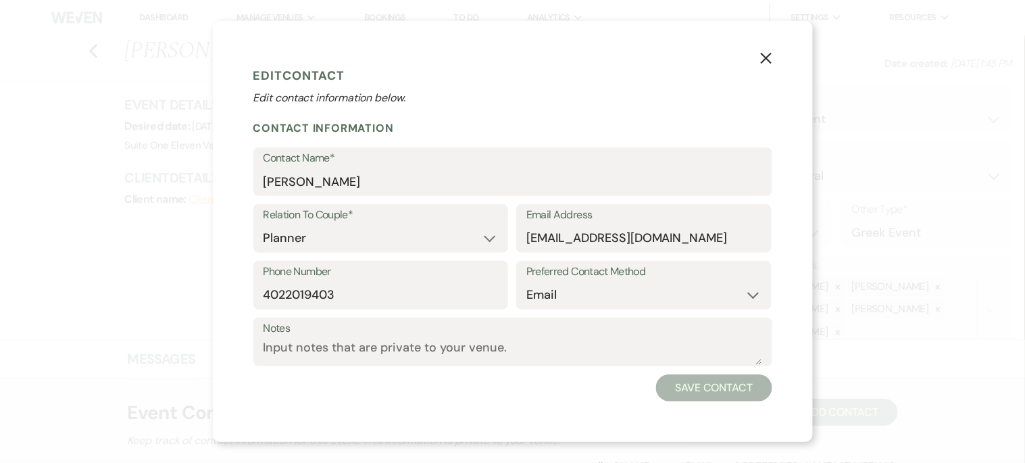
click at [714, 387] on button "Save Contact" at bounding box center [714, 387] width 116 height 27
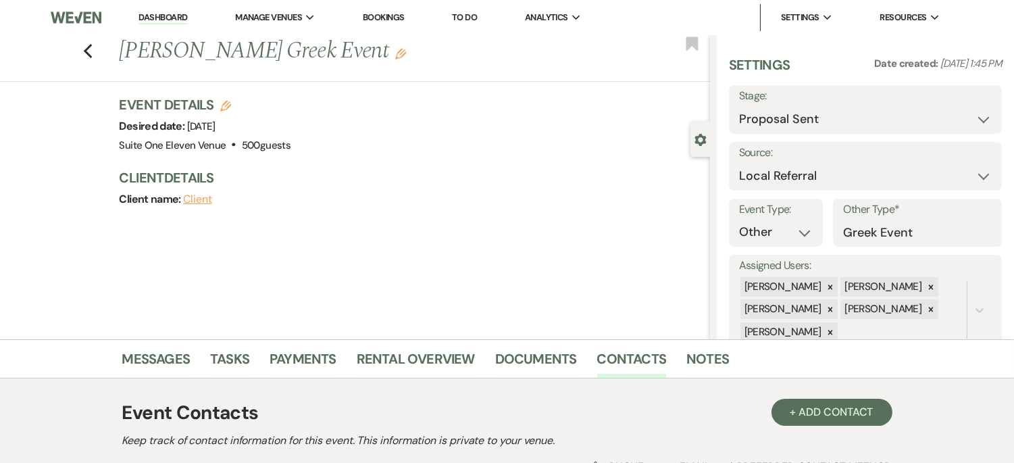
click at [959, 424] on div "Messages Tasks Payments Rental Overview Documents Contacts Notes Event Contacts…" at bounding box center [507, 456] width 1014 height 234
click at [395, 55] on icon "Edit" at bounding box center [400, 54] width 11 height 11
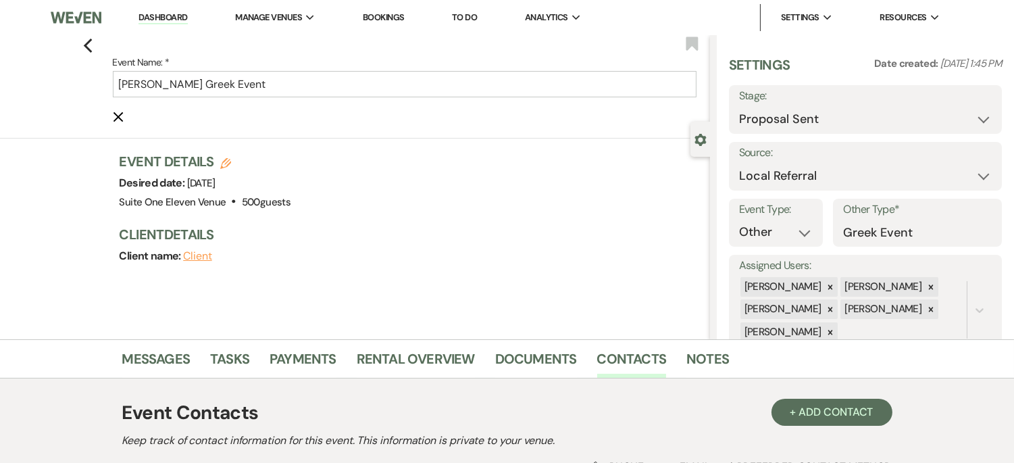
click at [122, 115] on use "button" at bounding box center [118, 117] width 10 height 10
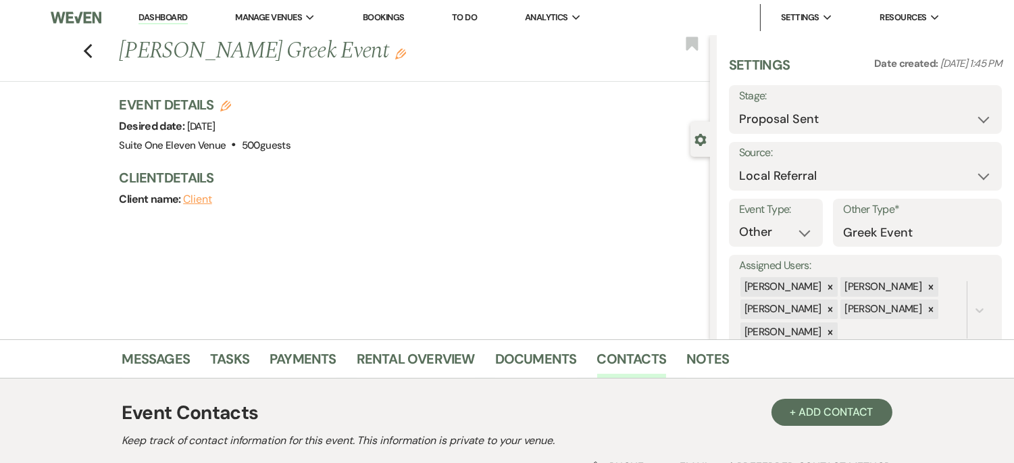
click at [228, 104] on use "button" at bounding box center [225, 106] width 11 height 11
select select "735"
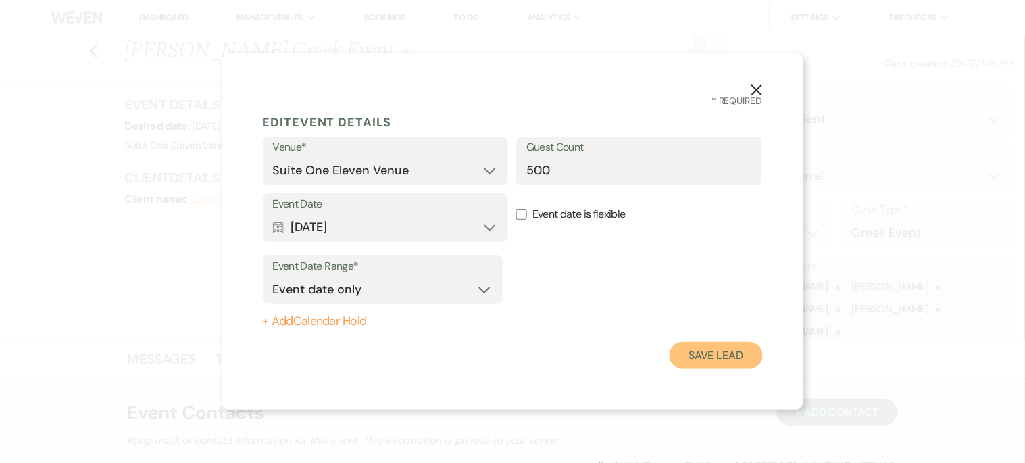
click at [716, 349] on button "Save Lead" at bounding box center [715, 355] width 93 height 27
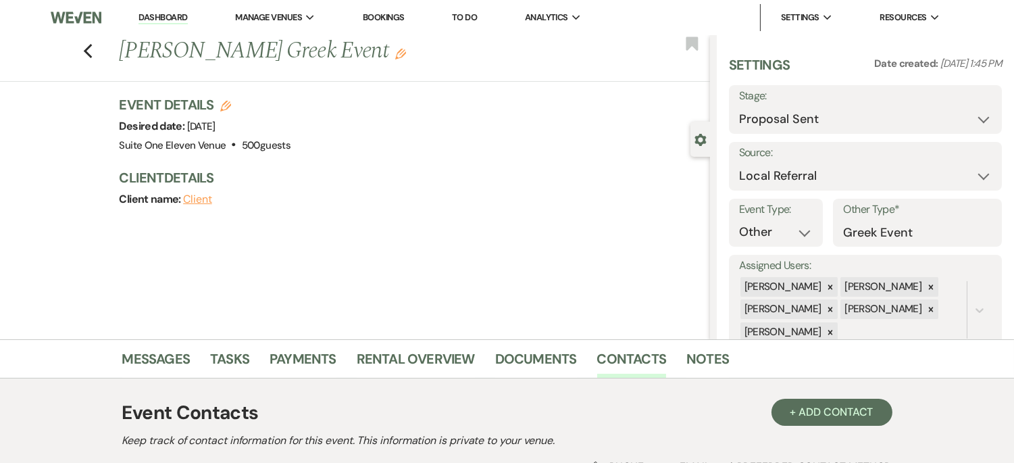
scroll to position [197, 0]
